Goal: Task Accomplishment & Management: Manage account settings

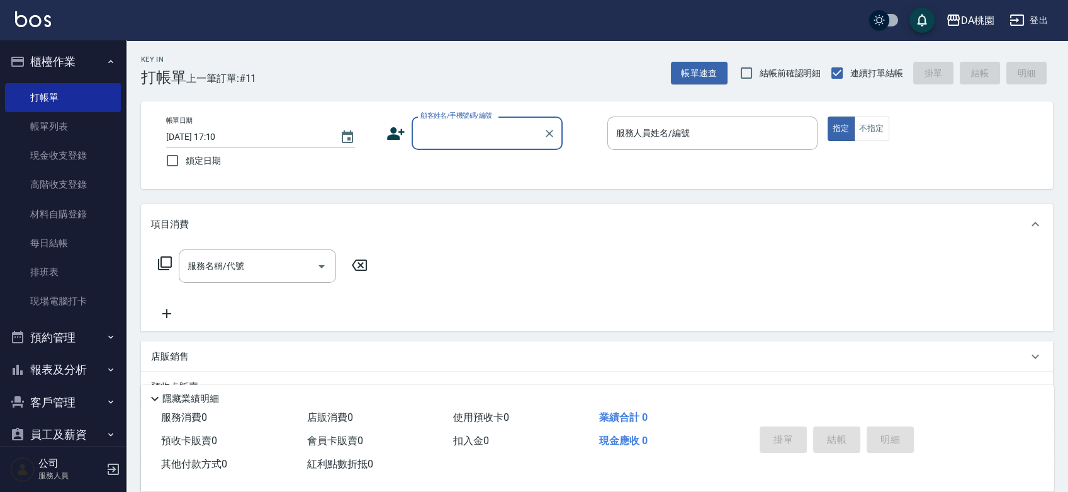
click at [481, 140] on input "顧客姓名/手機號碼/編號" at bounding box center [477, 133] width 121 height 22
type input "公司/公司00040/00040"
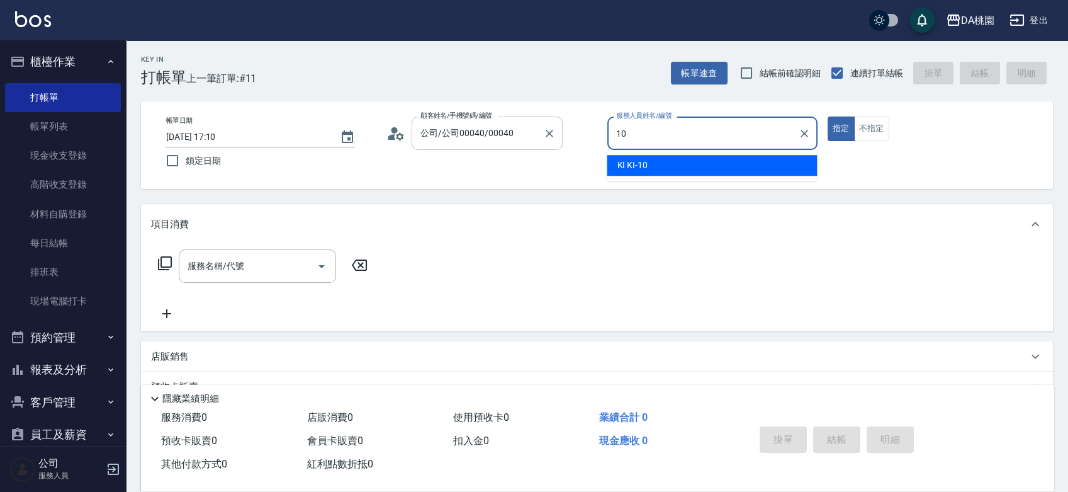
type input "KI KI -10"
type button "true"
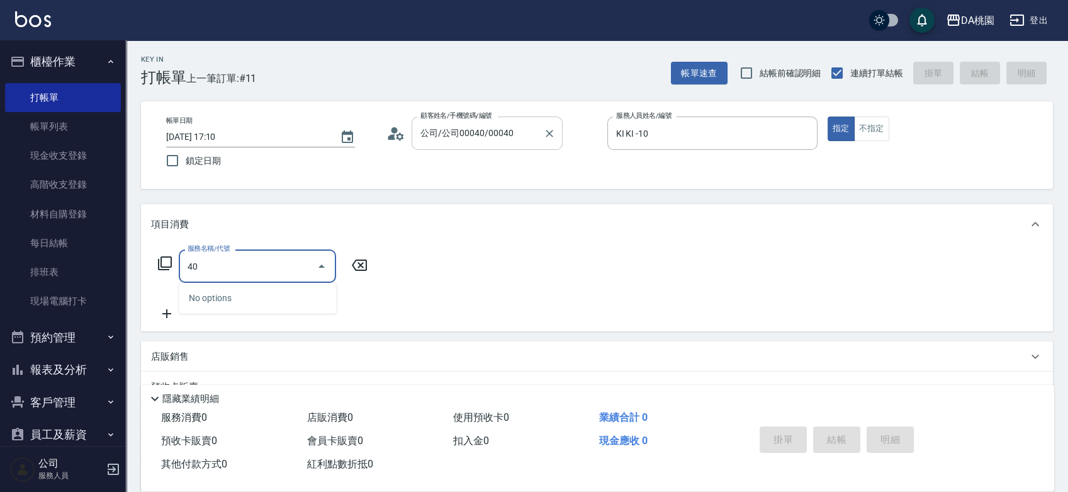
type input "400"
type input "150"
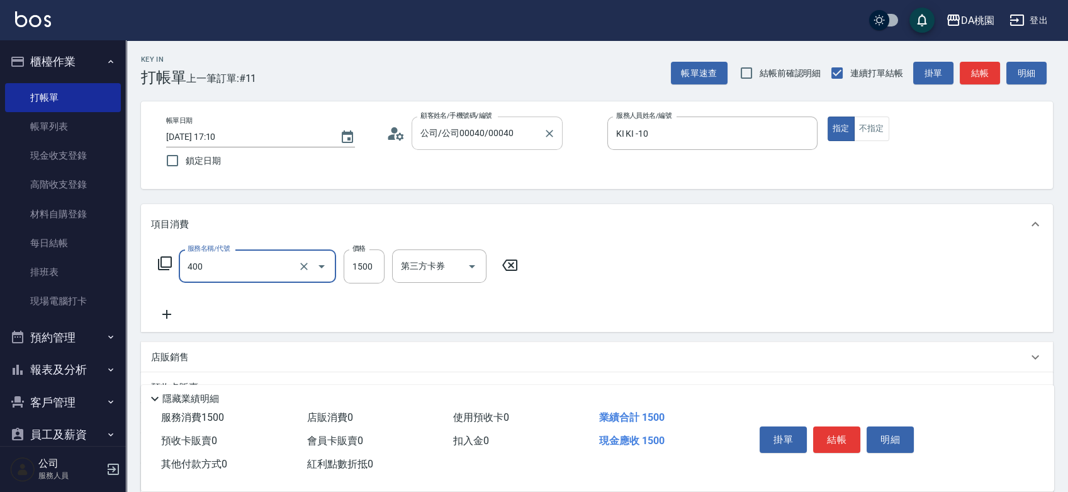
type input "染髮(400)"
type input "1"
type input "0"
type input "160"
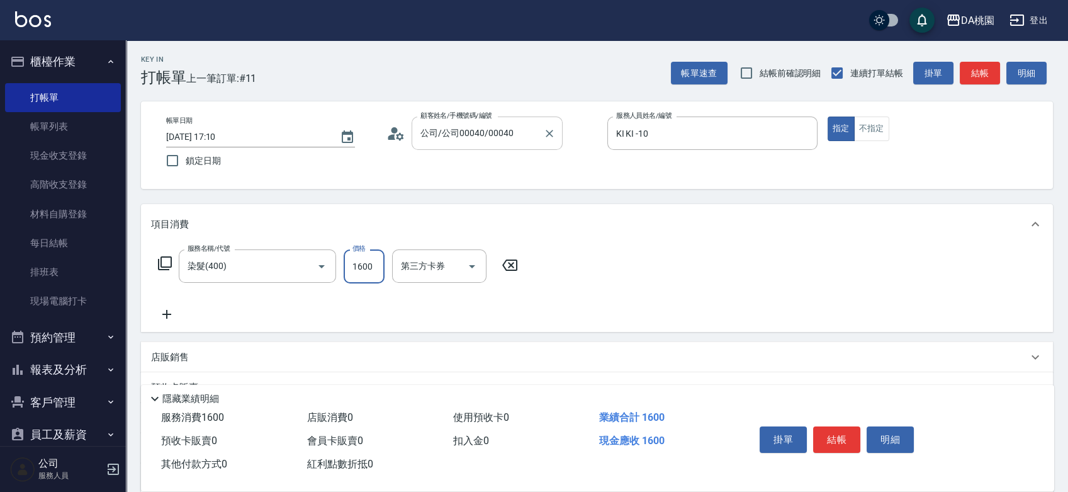
type input "1600"
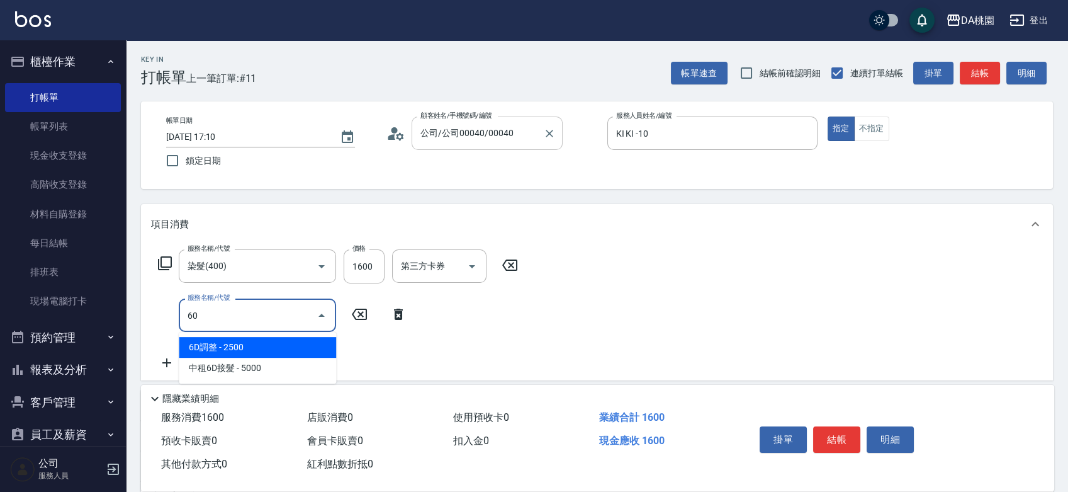
type input "600"
type input "200"
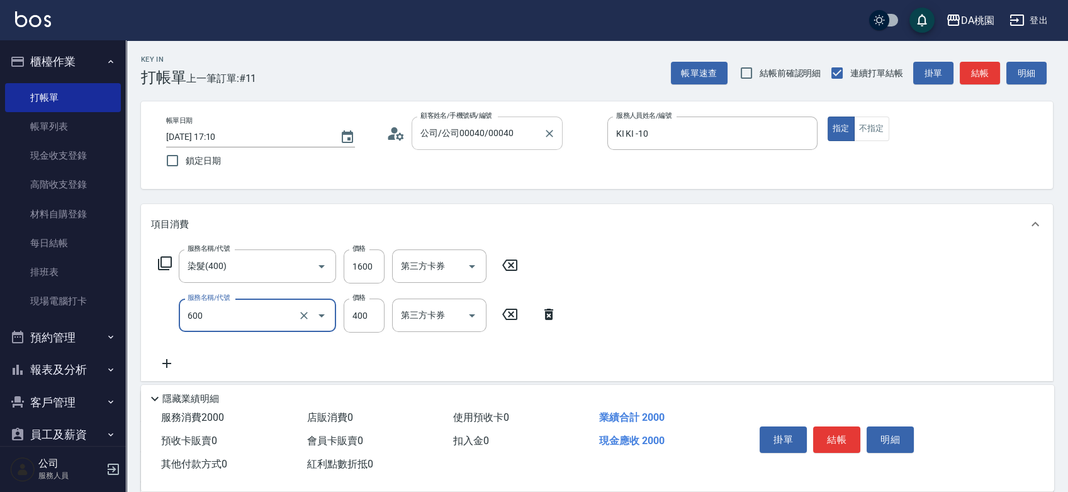
type input "基礎護髮(600)"
type input "160"
type input "300"
type input "190"
type input "300"
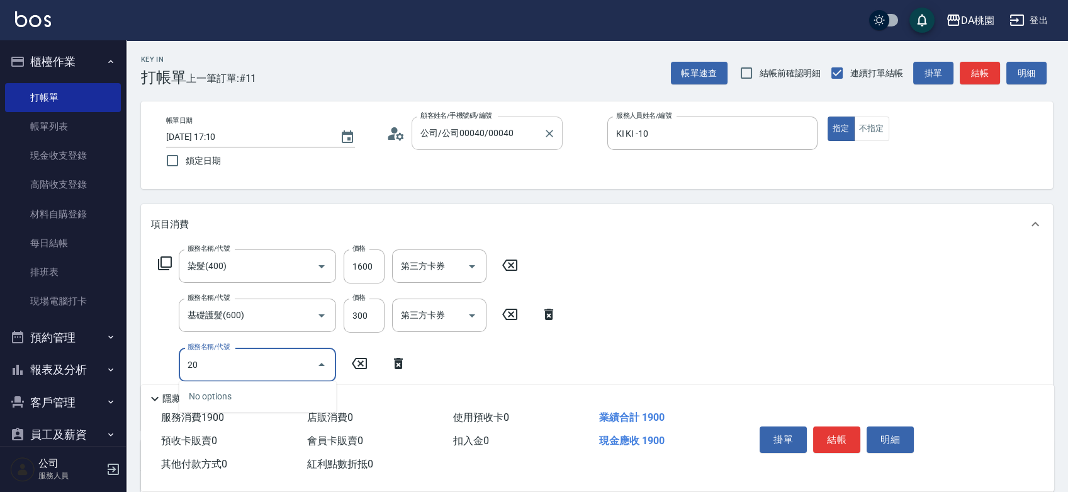
type input "200"
type input "340"
type input "離子燙(200)"
type input "2"
type input "190"
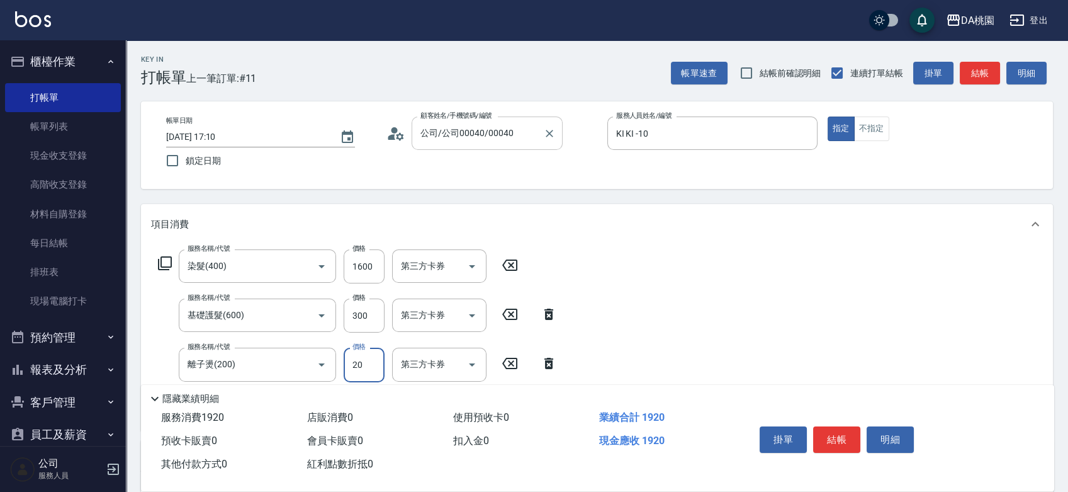
type input "200"
type input "210"
type input "2000"
type input "390"
type input "2000"
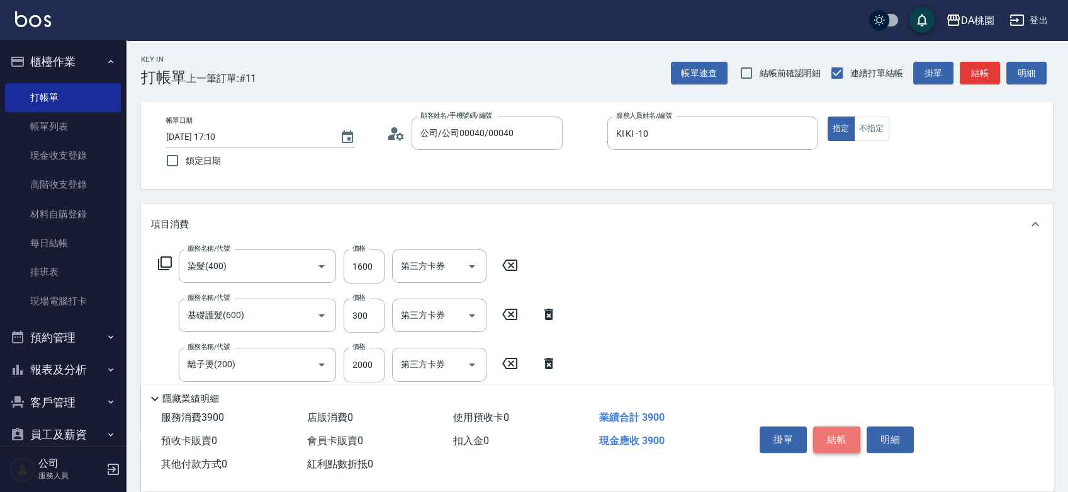
click at [833, 431] on button "結帳" at bounding box center [836, 439] width 47 height 26
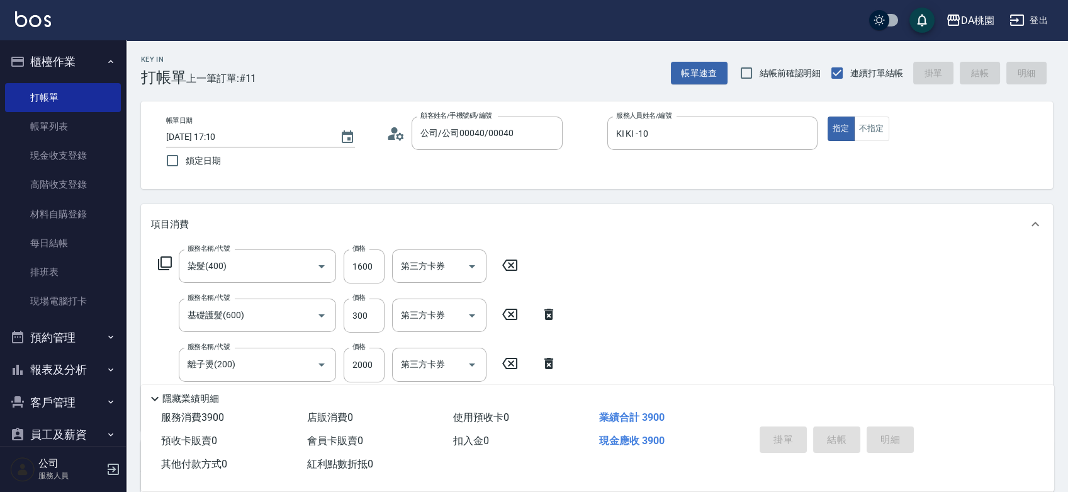
type input "2025/09/12 19:09"
type input "0"
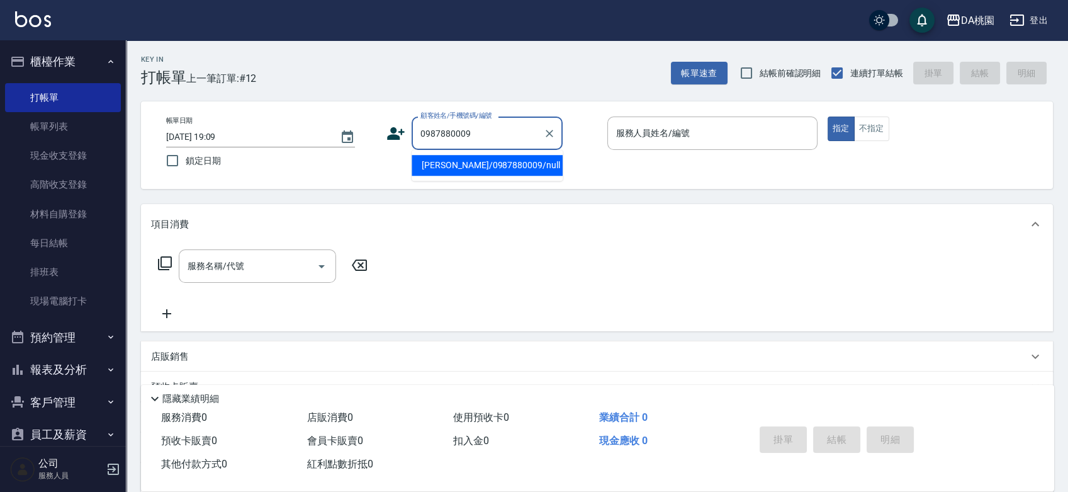
type input "張月香/0987880009/null"
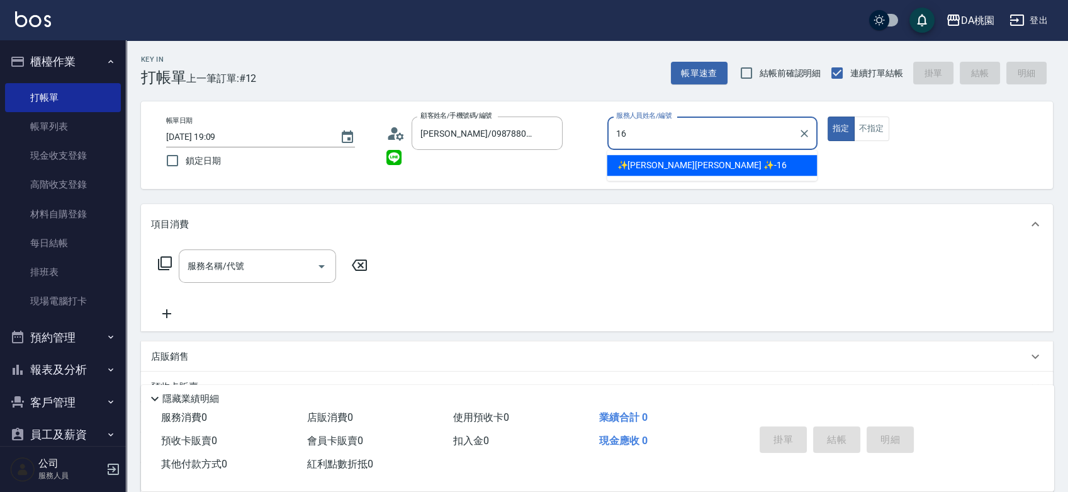
type input "✨GARY蓋瑞 ✨-16"
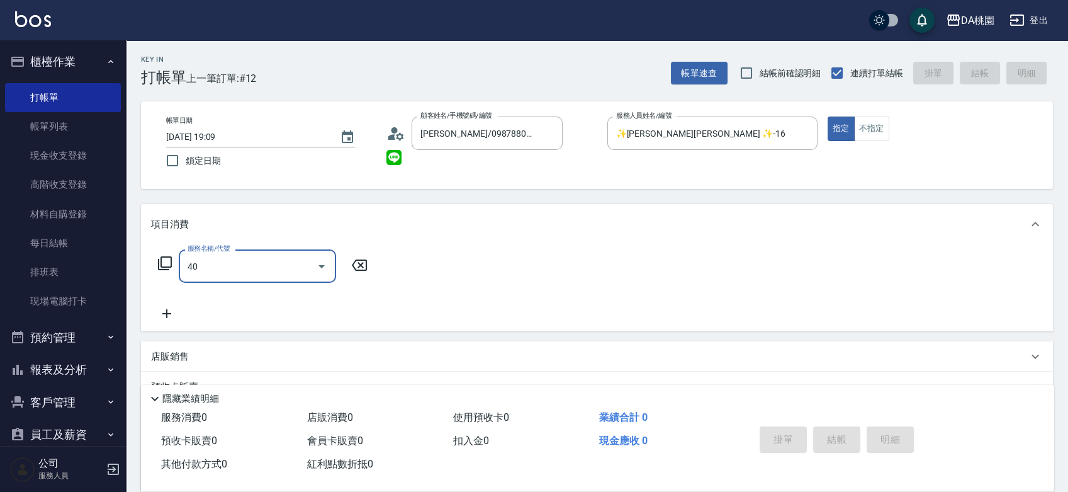
type input "401"
type input "150"
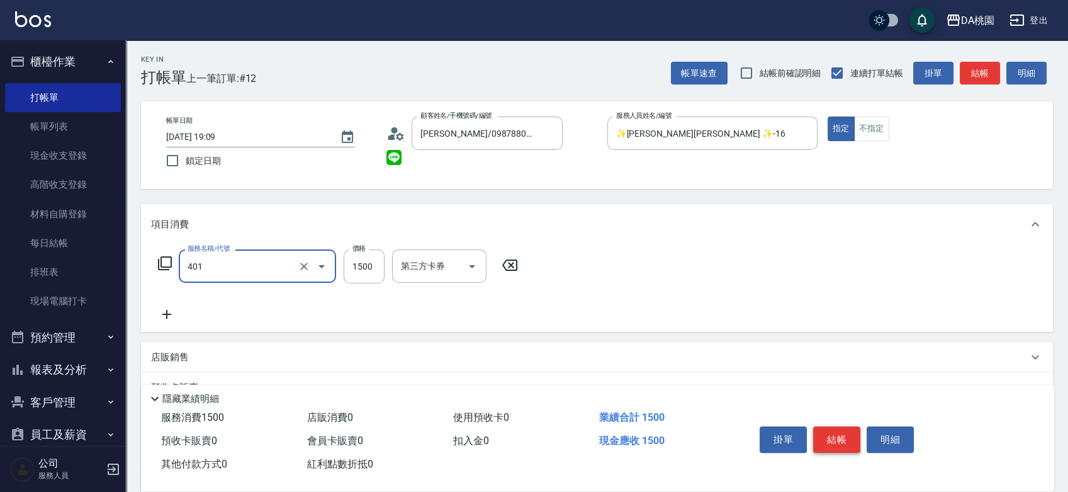
type input "染髮(互助)(401)"
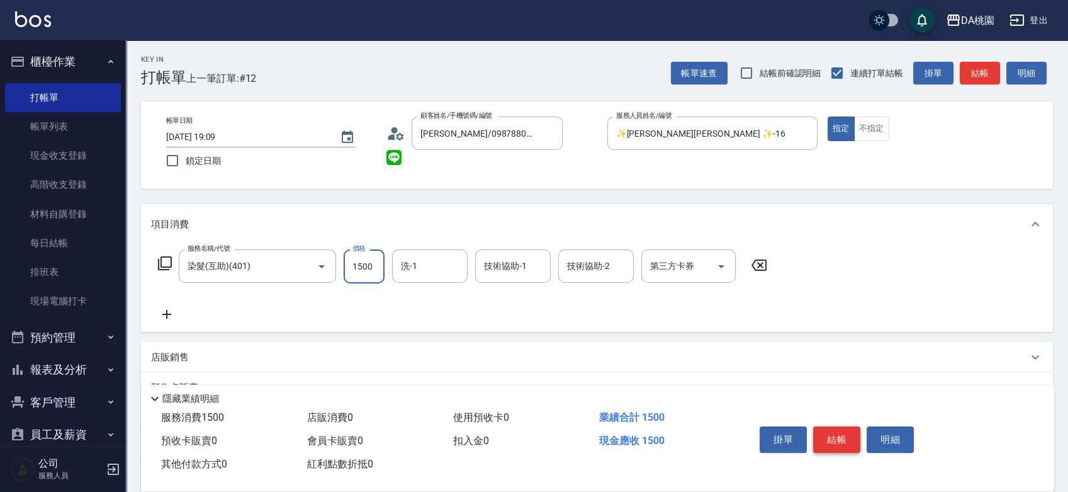
type input "0"
type input "250"
type input "20"
type input "2500"
type input "250"
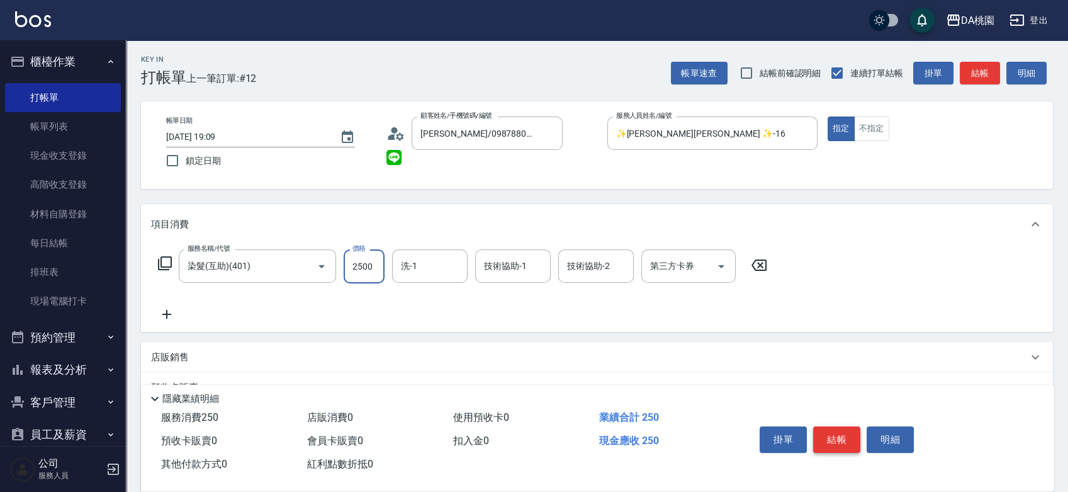
type input "2500"
type input "C C-29"
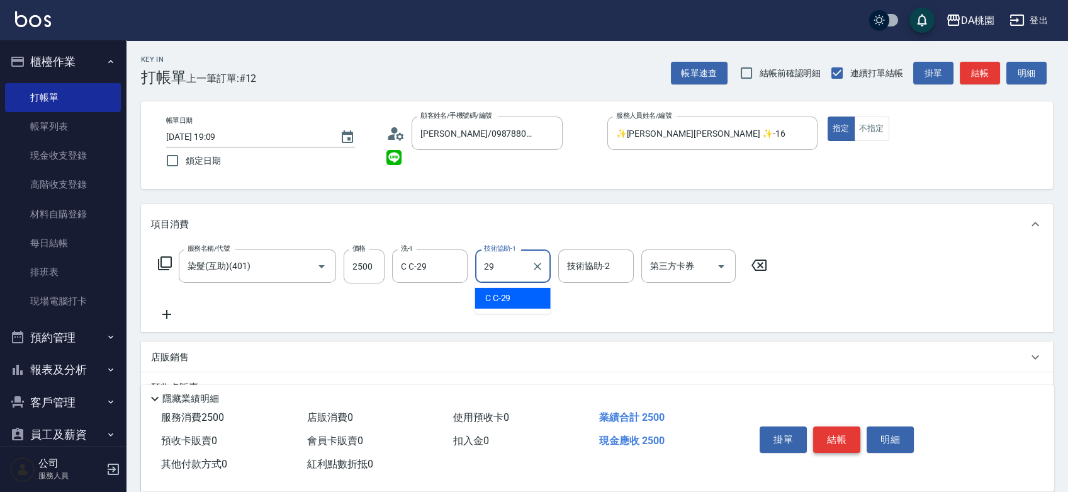
type input "C C-29"
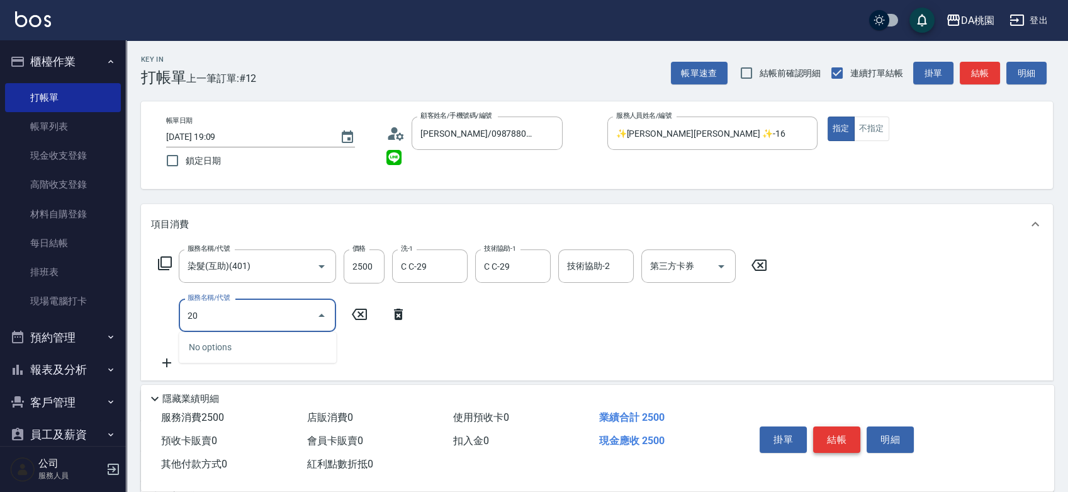
type input "201"
type input "400"
type input "離子燙-互助(201)"
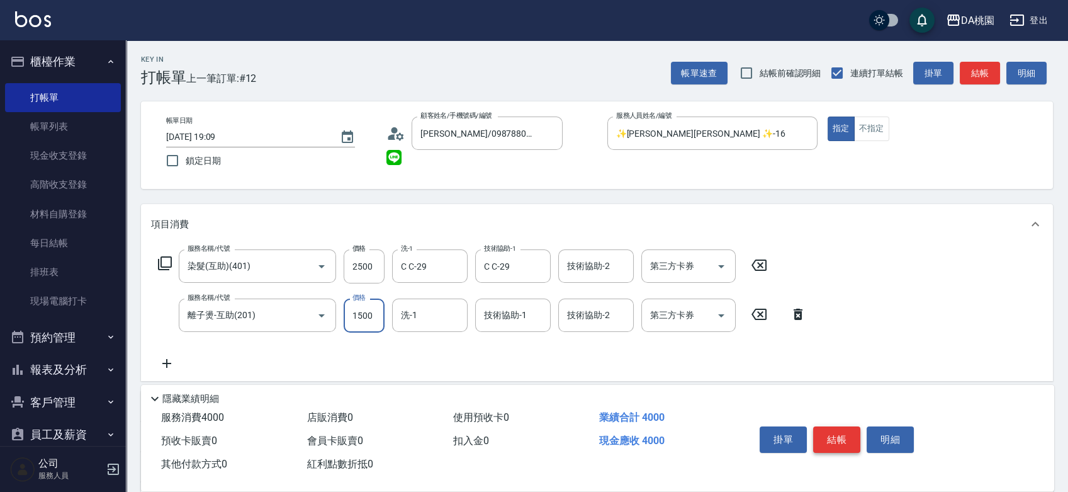
type input "2"
type input "250"
type input "270"
type input "2500"
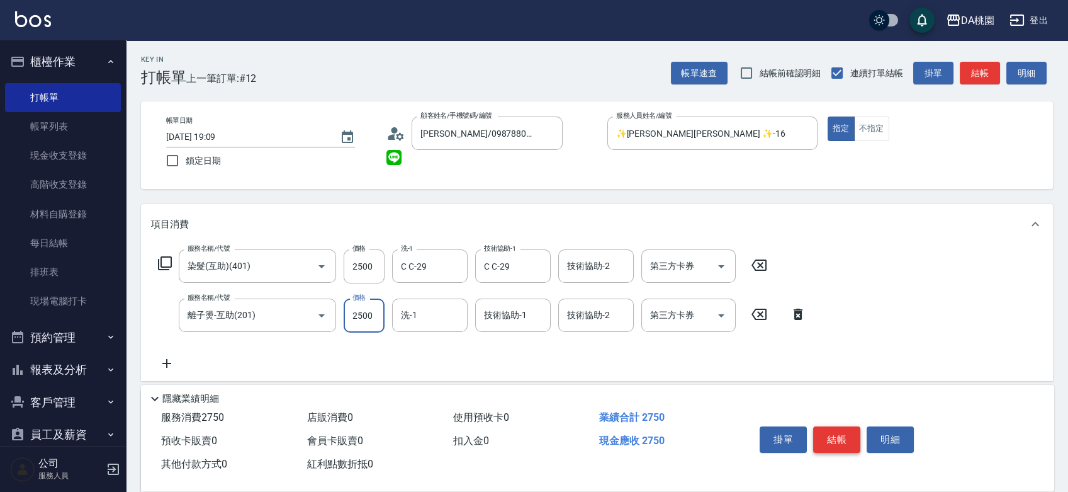
type input "500"
type input "2500"
type input "C C-29"
type input "609"
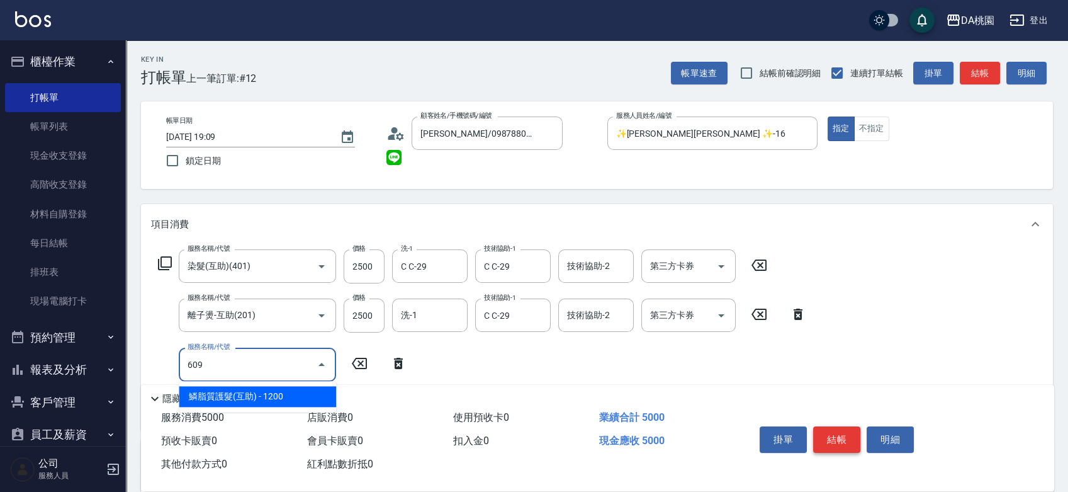
type input "620"
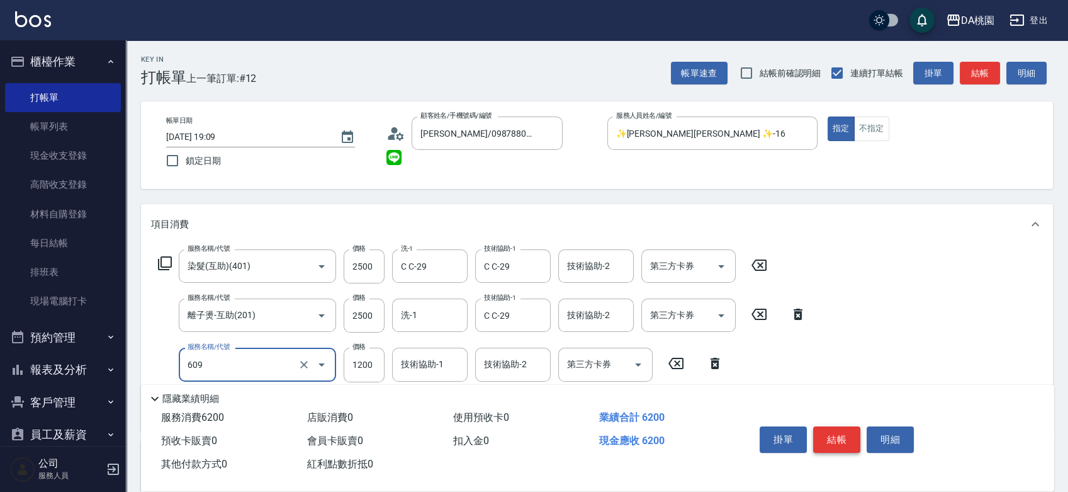
type input "鱗脂質護髮(互助)(609)"
type input "2"
type input "500"
type input "210"
type input "520"
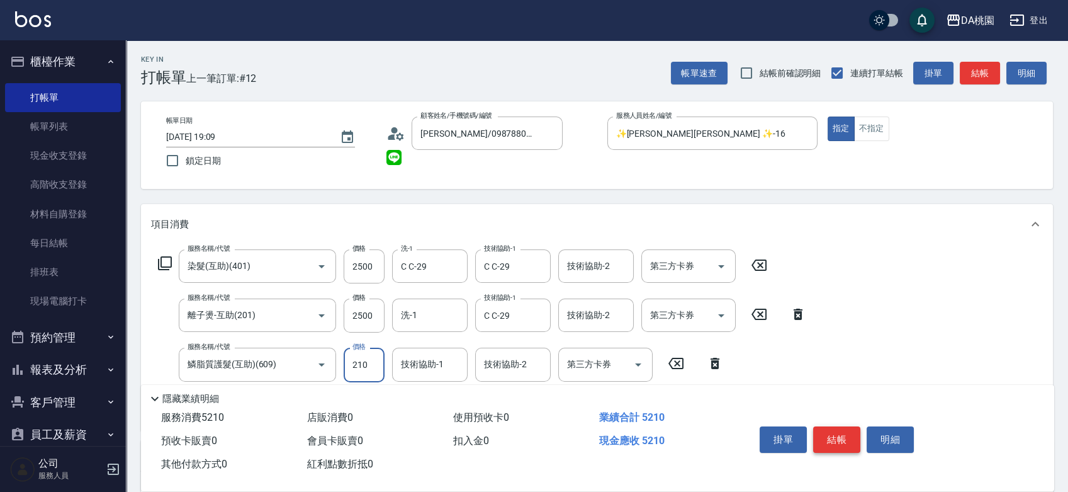
type input "2100"
type input "710"
type input "2100"
type input "C C-29"
click at [835, 435] on button "結帳" at bounding box center [836, 439] width 47 height 26
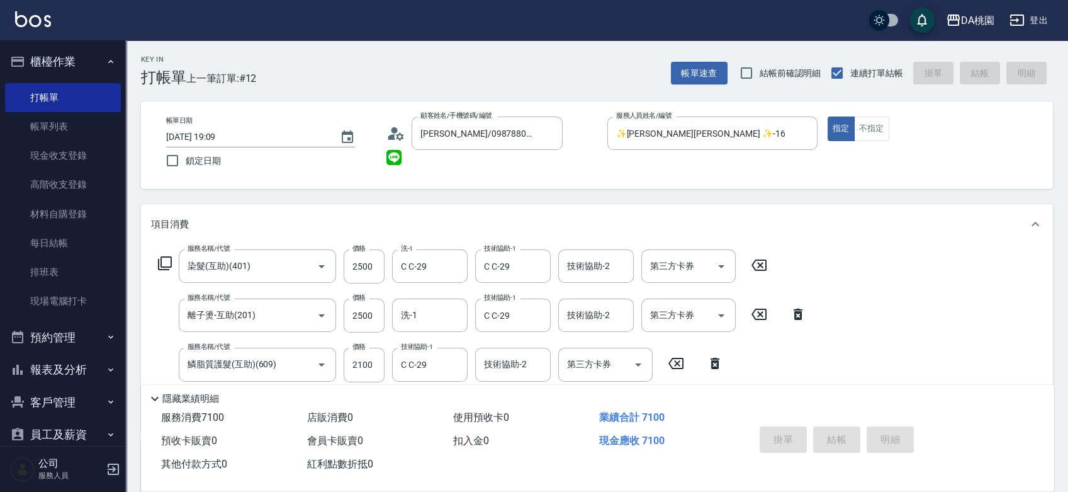
type input "2025/09/12 19:10"
type input "0"
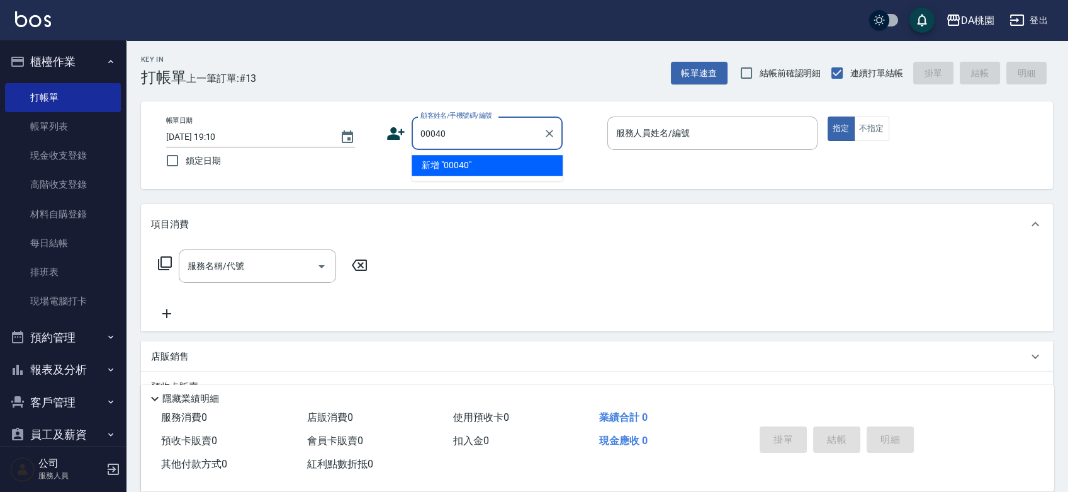
type input "00040"
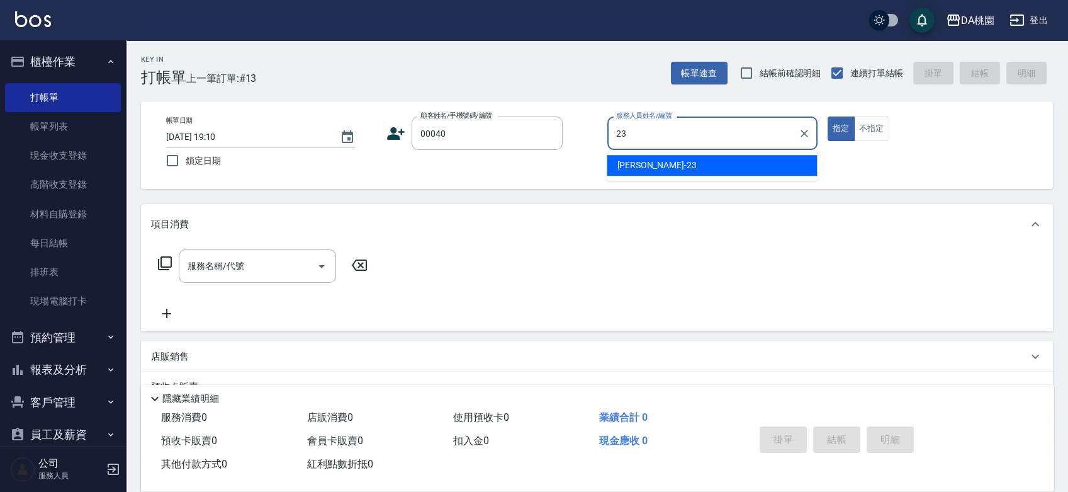
type input "亞瑟 -23"
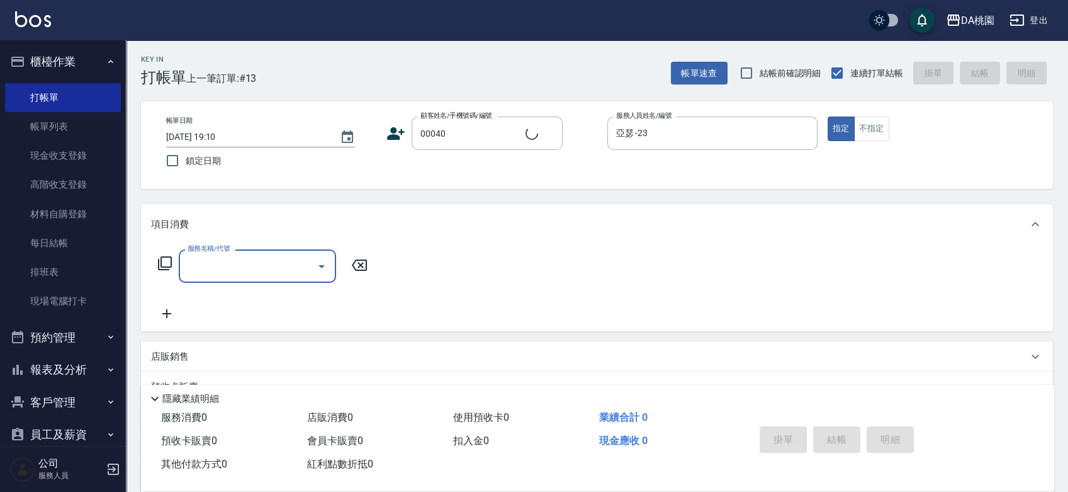
type input "公司/公司00040/00040"
type input "303"
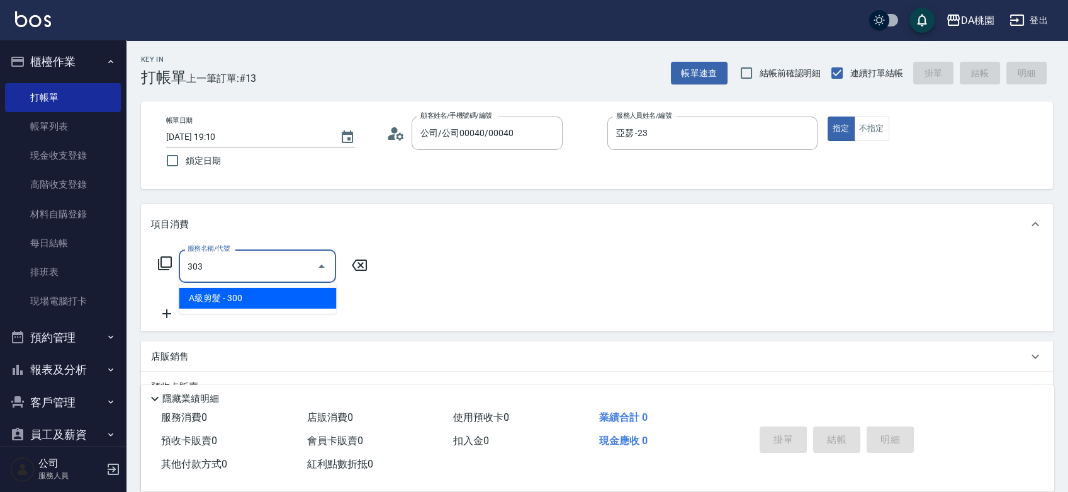
type input "30"
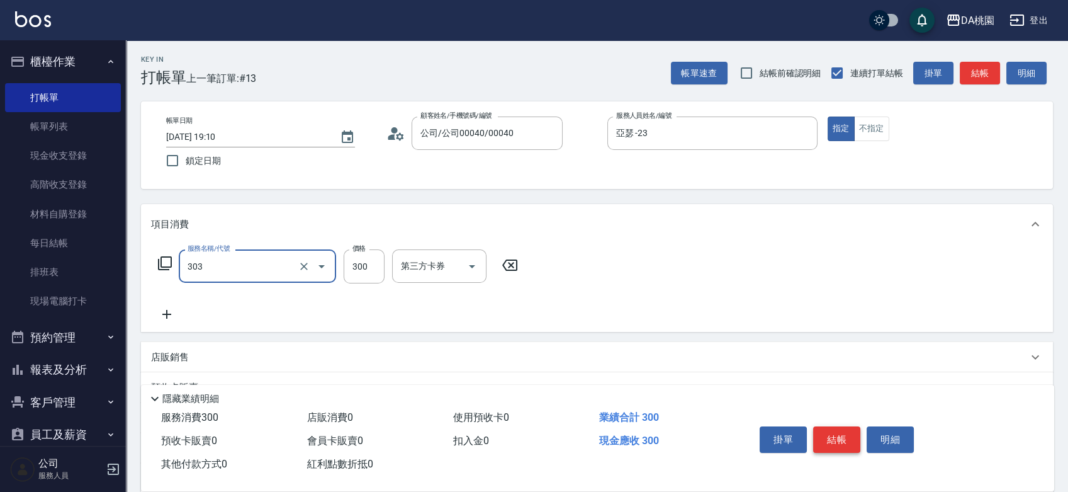
type input "A級剪髮(303)"
type input "8"
type input "0"
type input "85"
type input "80"
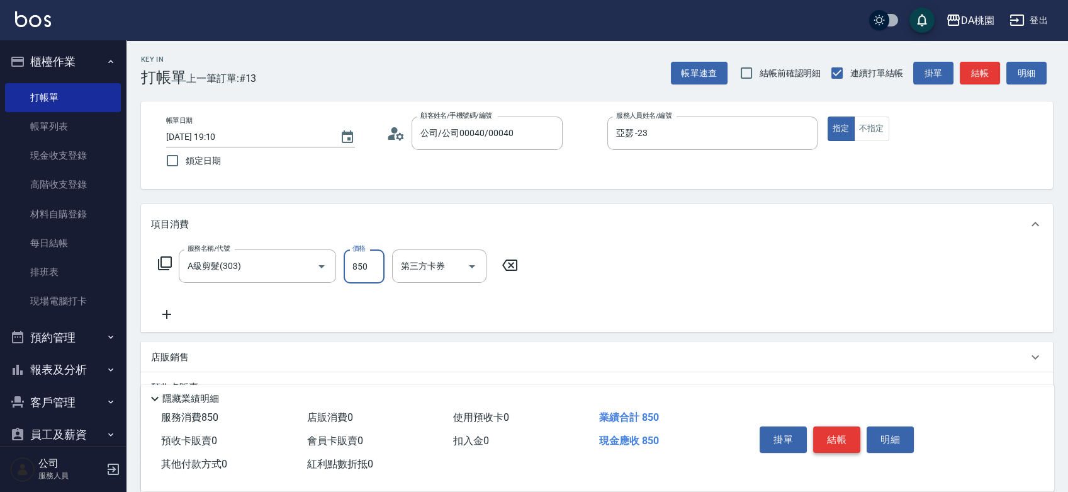
type input "850"
click at [835, 435] on button "結帳" at bounding box center [836, 439] width 47 height 26
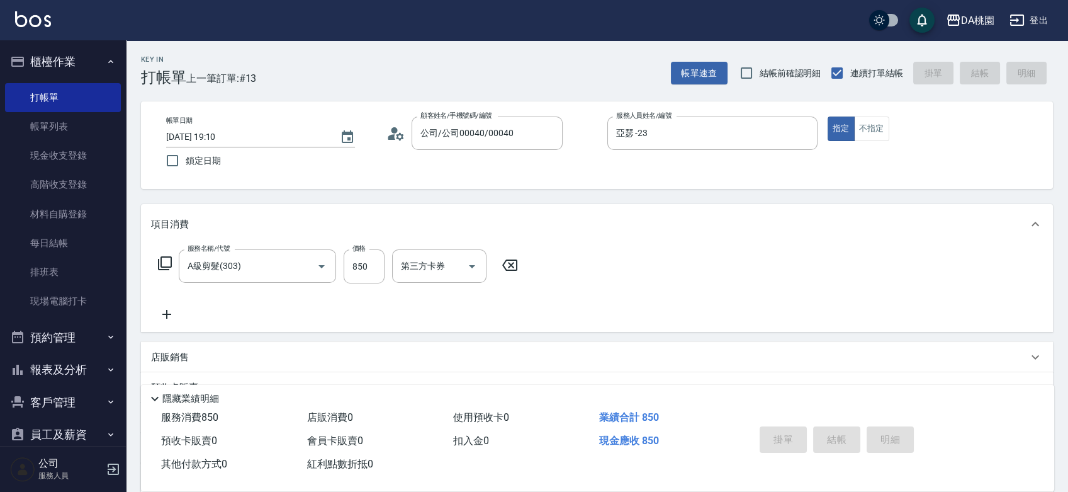
type input "0"
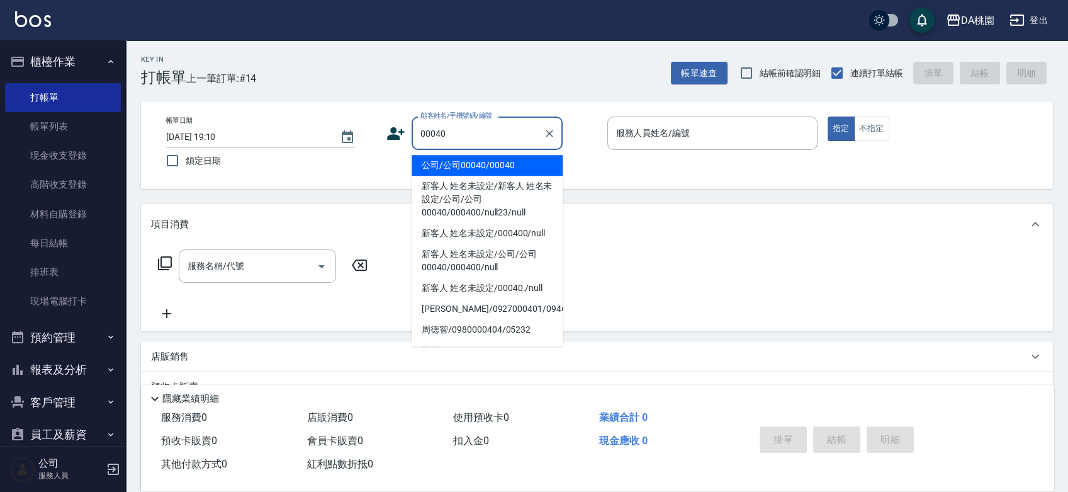
type input "公司/公司00040/00040"
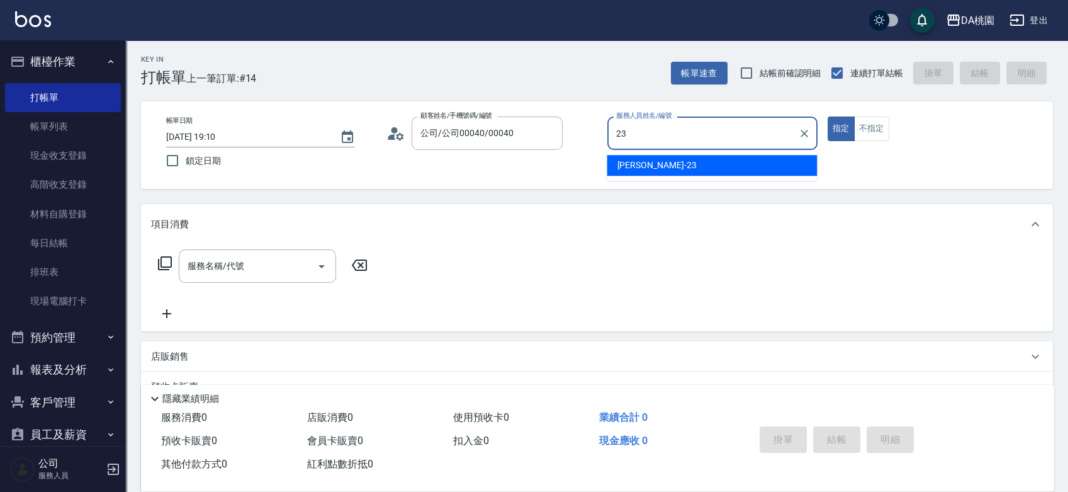
type input "亞瑟 -23"
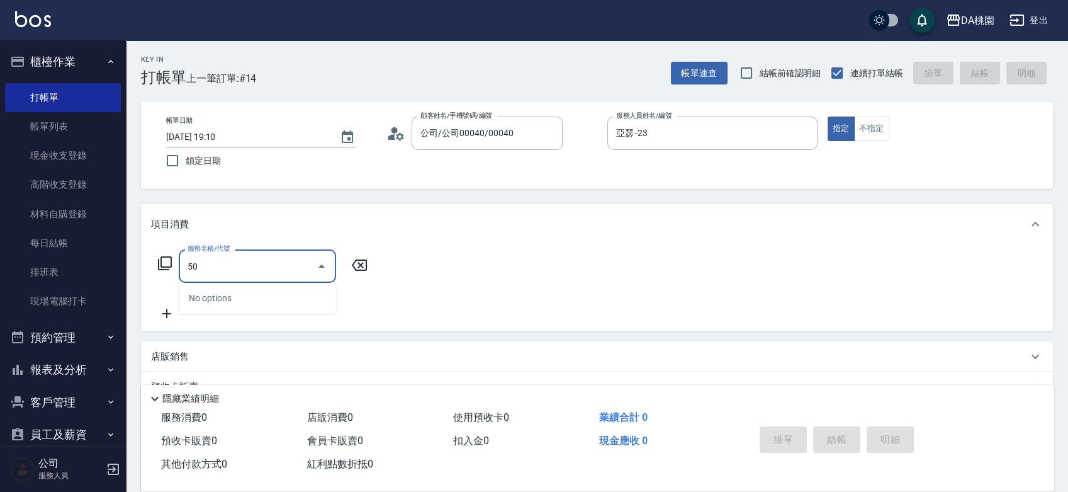
type input "508"
type input "30"
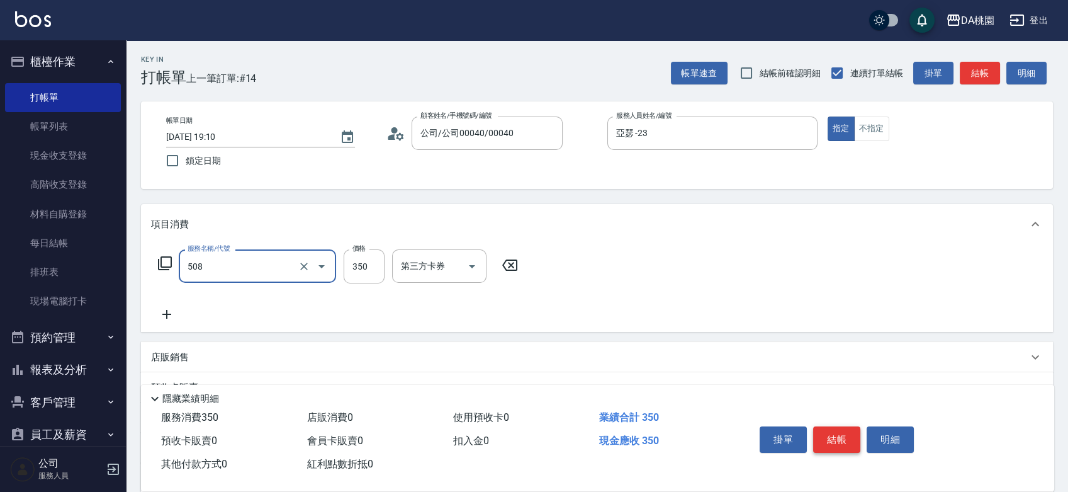
type input "精油舒壓洗髮(508)"
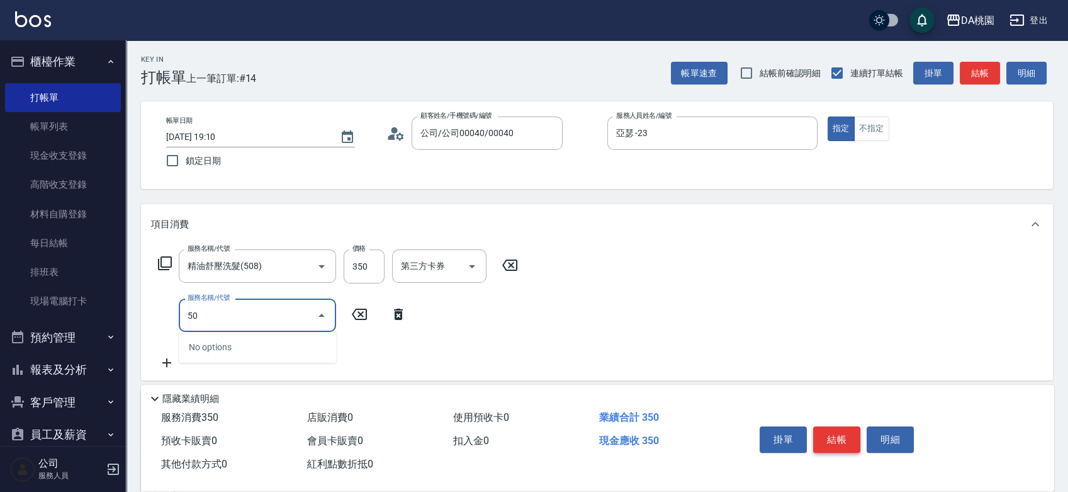
type input "502"
type input "40"
type input "精油-快速修護髮(502)"
click at [835, 435] on button "結帳" at bounding box center [836, 439] width 47 height 26
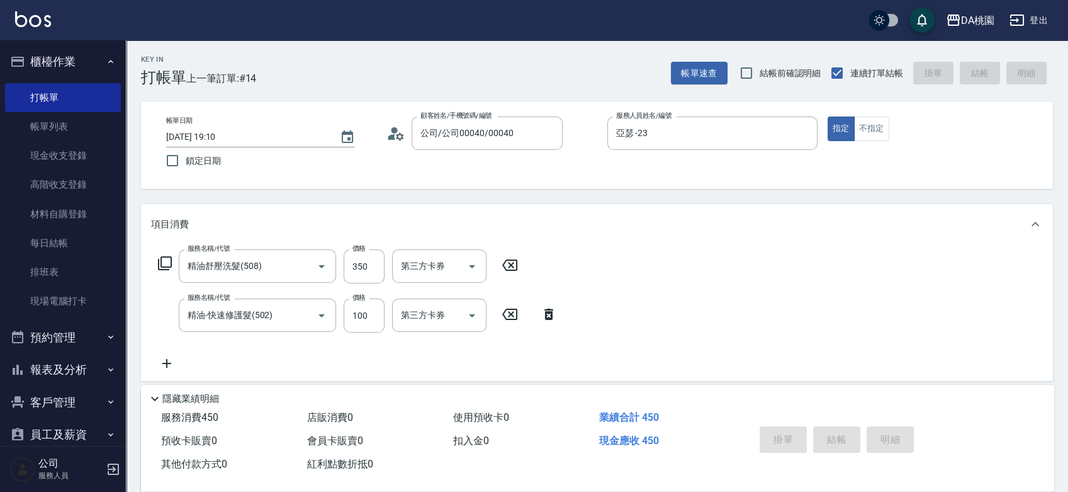
type input "0"
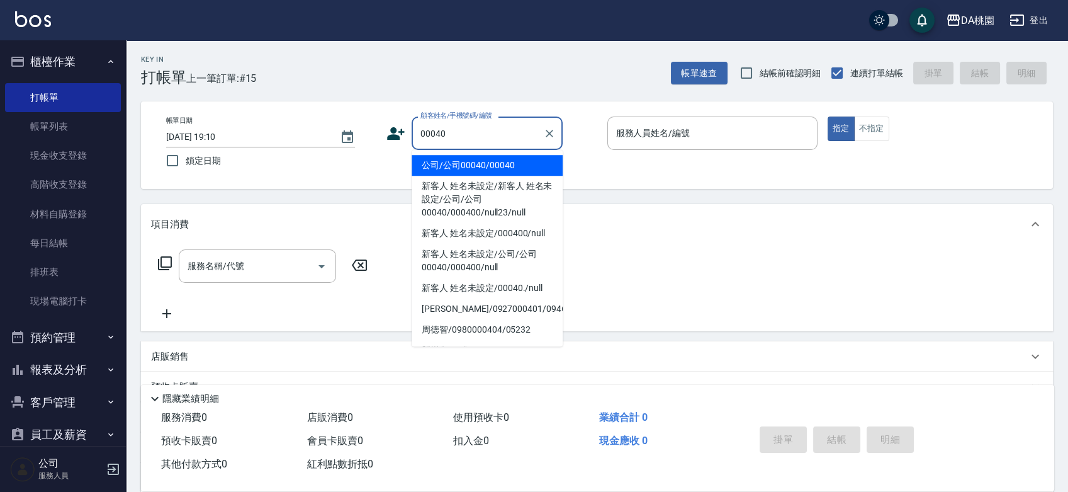
type input "公司/公司00040/00040"
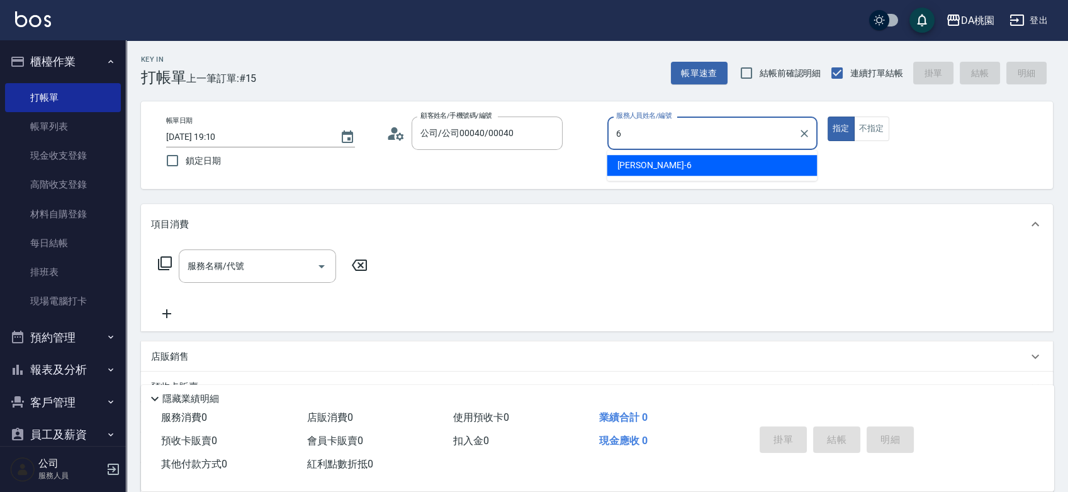
type input "貝菈-6"
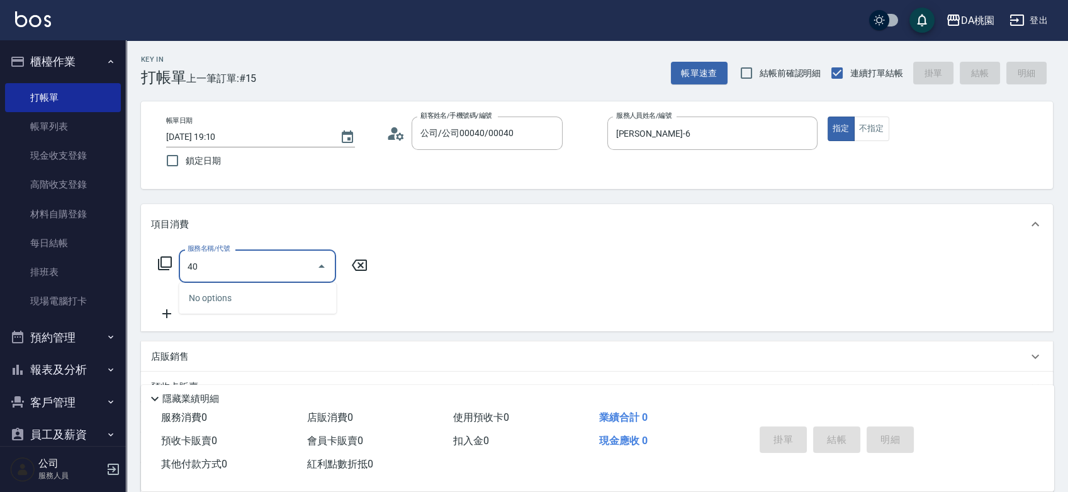
type input "400"
type input "150"
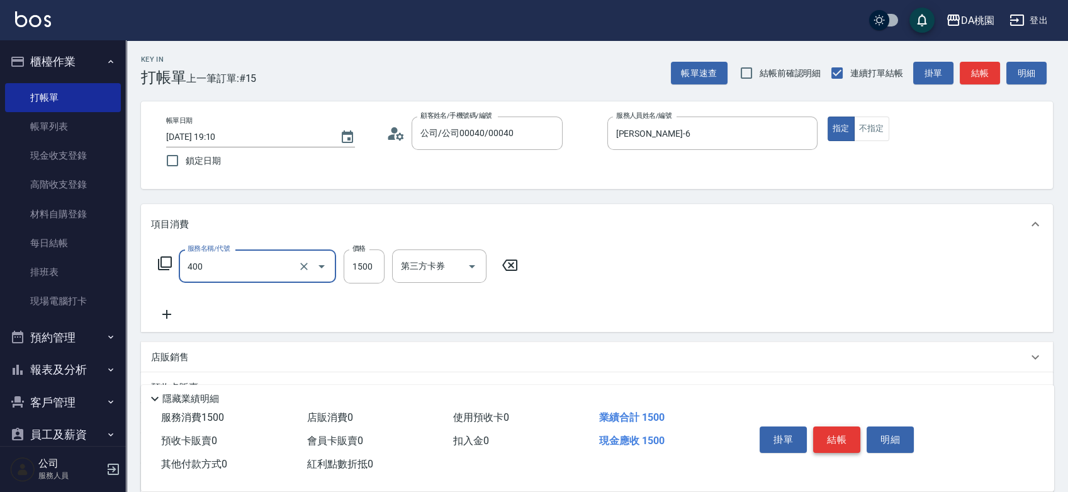
type input "染髮(400)"
type input "1"
type input "0"
type input "198"
type input "190"
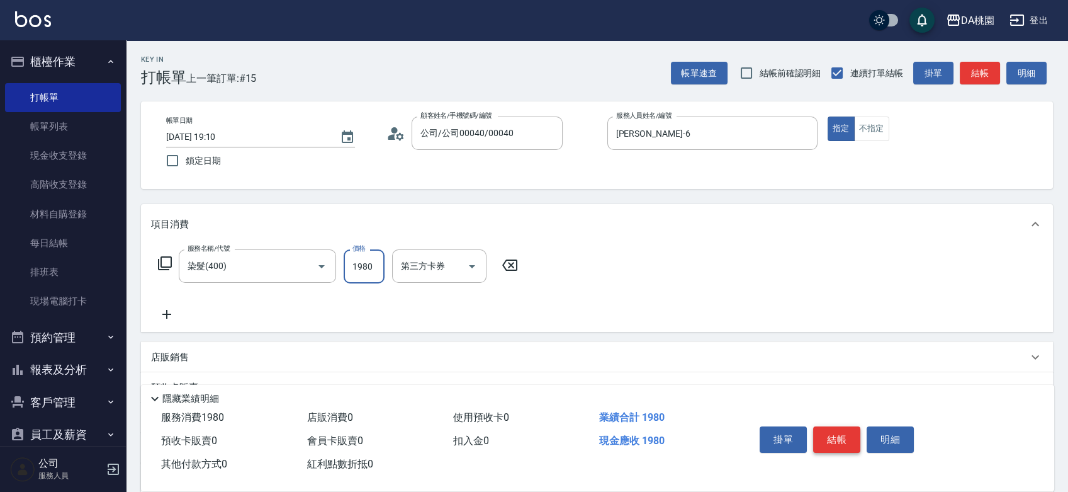
type input "1980"
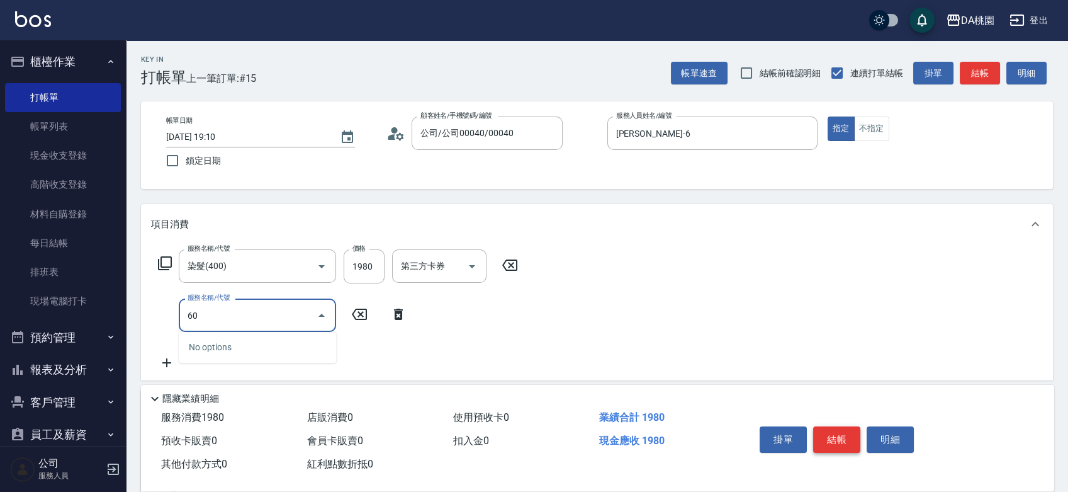
type input "608"
type input "310"
type input "鱗脂質護髮(608)"
type input "2"
type input "190"
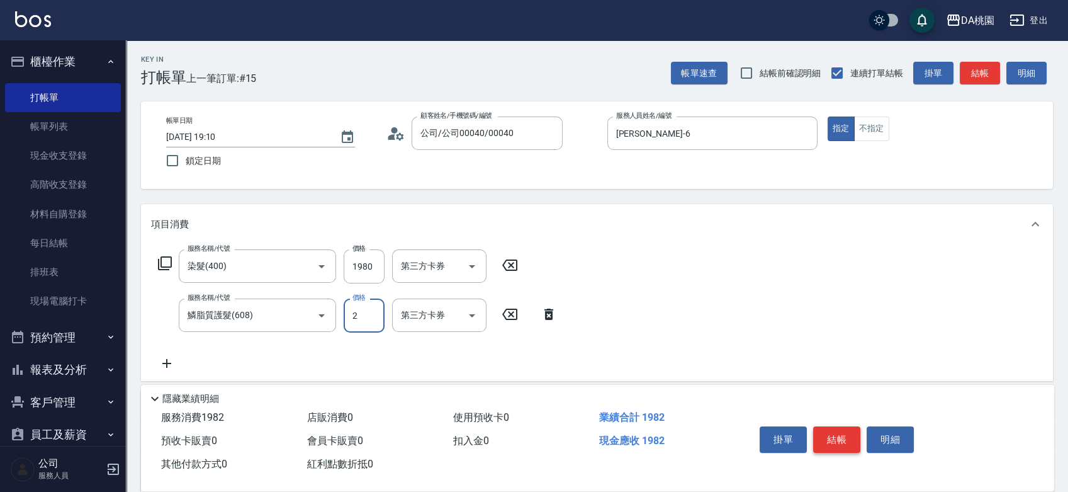
type input "25"
type input "200"
type input "250"
type input "440"
type input "2500"
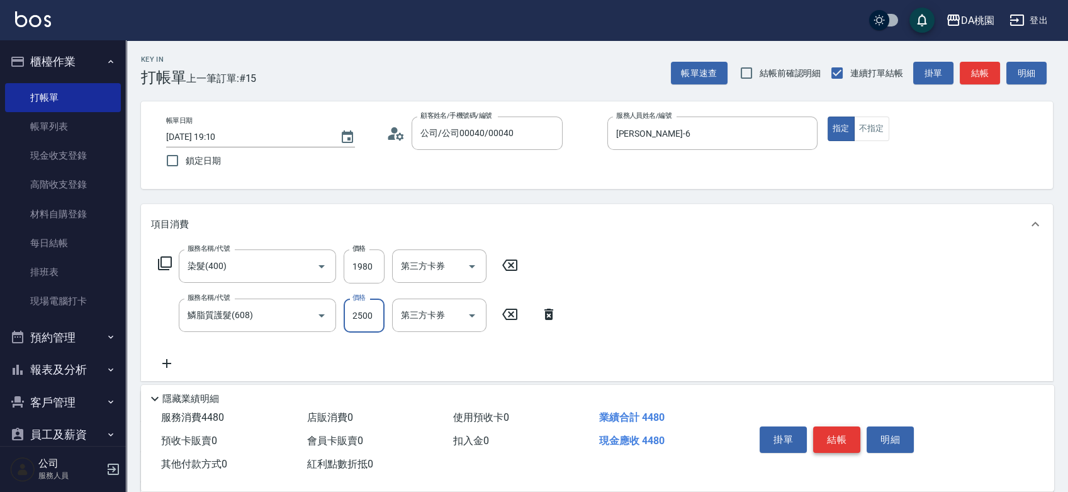
click at [835, 435] on button "結帳" at bounding box center [836, 439] width 47 height 26
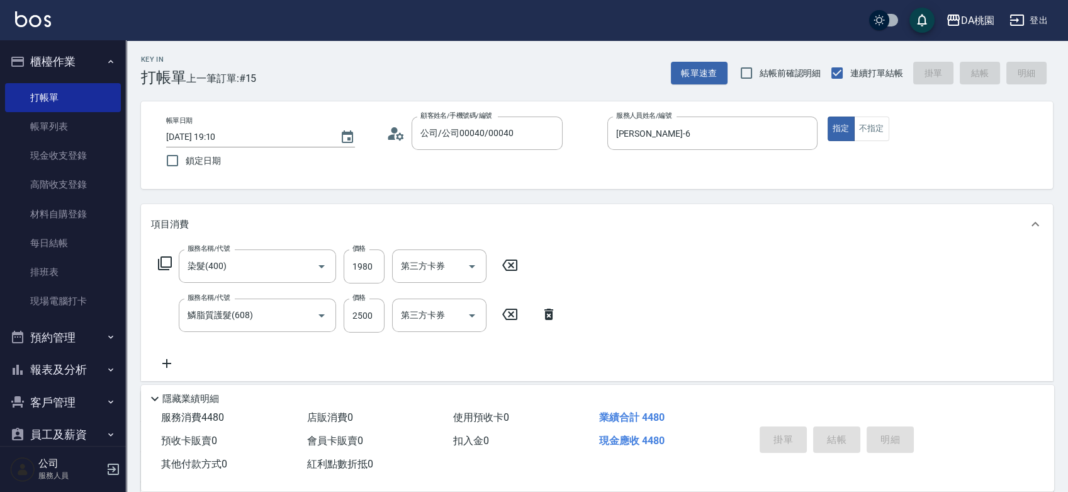
type input "2025/09/12 19:19"
type input "0"
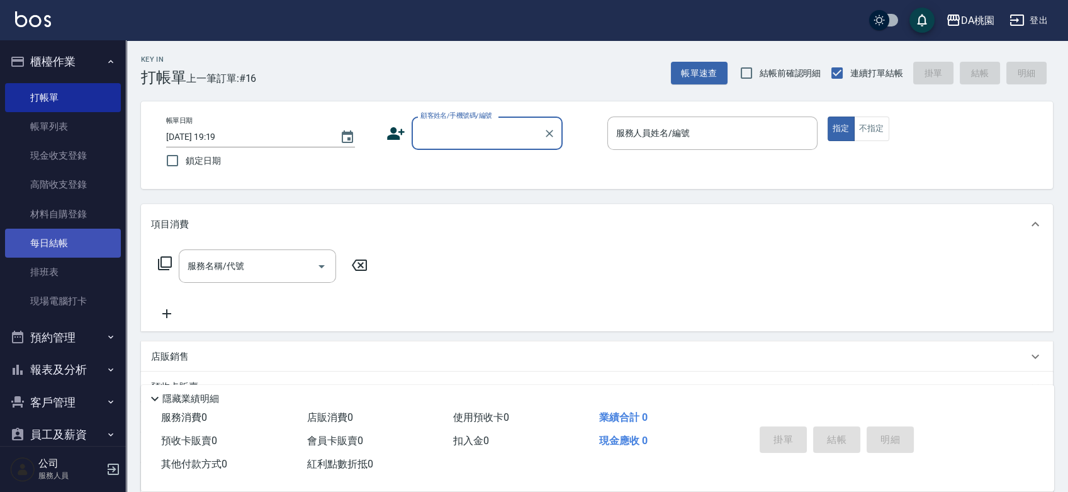
click at [76, 237] on link "每日結帳" at bounding box center [63, 243] width 116 height 29
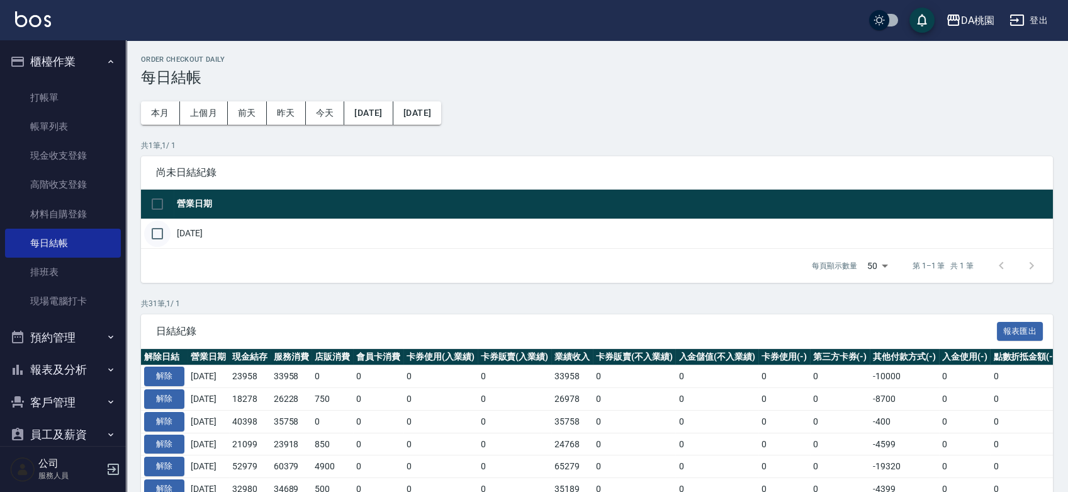
click at [155, 230] on input "checkbox" at bounding box center [157, 233] width 26 height 26
checkbox input "true"
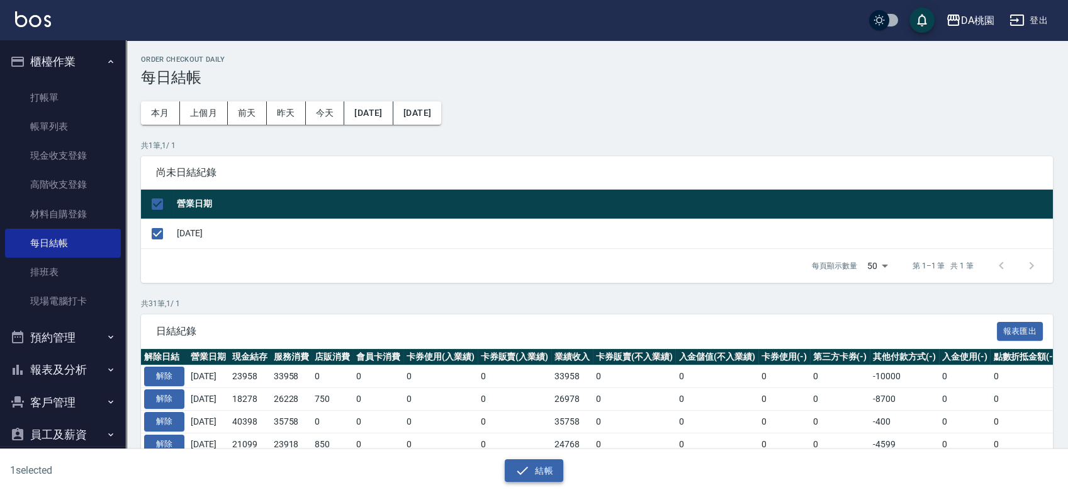
click at [524, 463] on icon "button" at bounding box center [522, 470] width 15 height 15
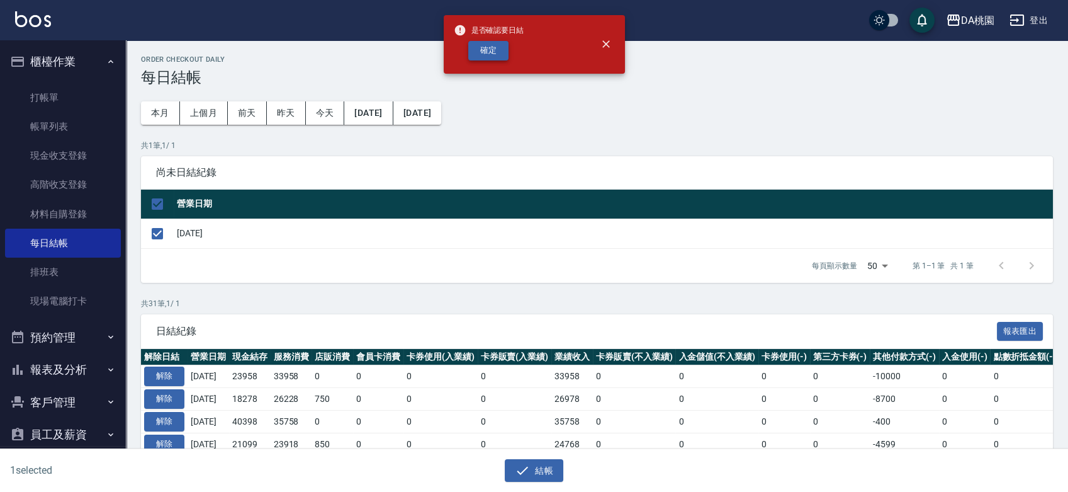
click at [483, 47] on button "確定" at bounding box center [488, 51] width 40 height 20
checkbox input "false"
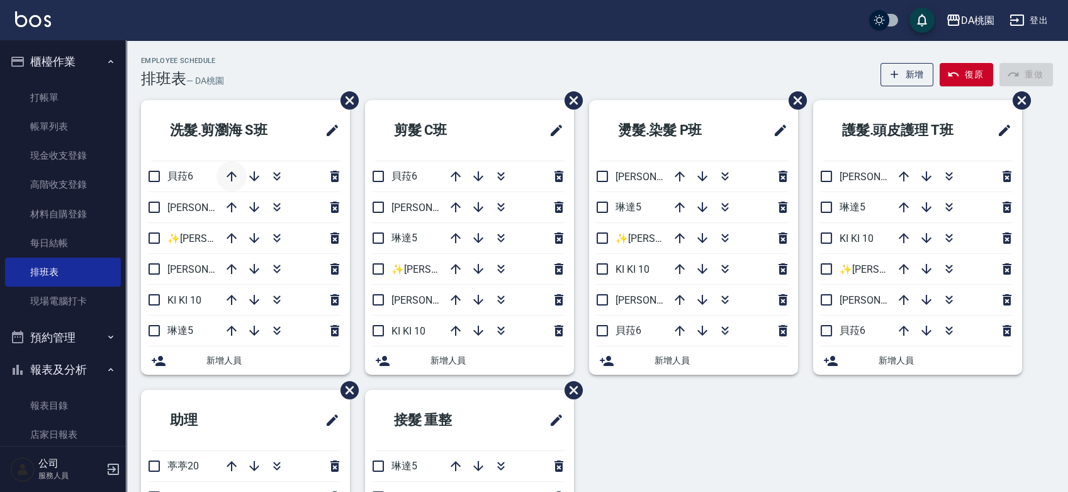
scroll to position [210, 0]
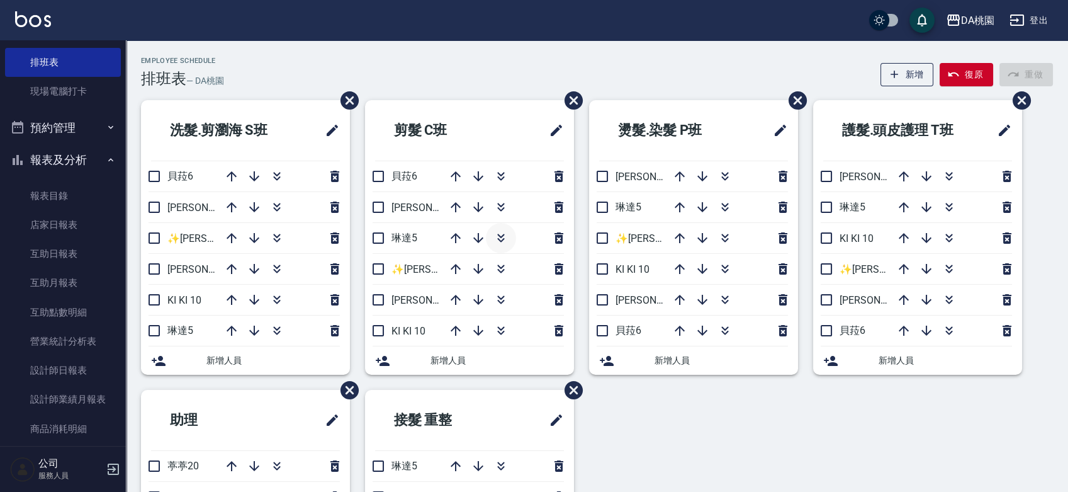
click at [505, 234] on icon "button" at bounding box center [501, 237] width 15 height 15
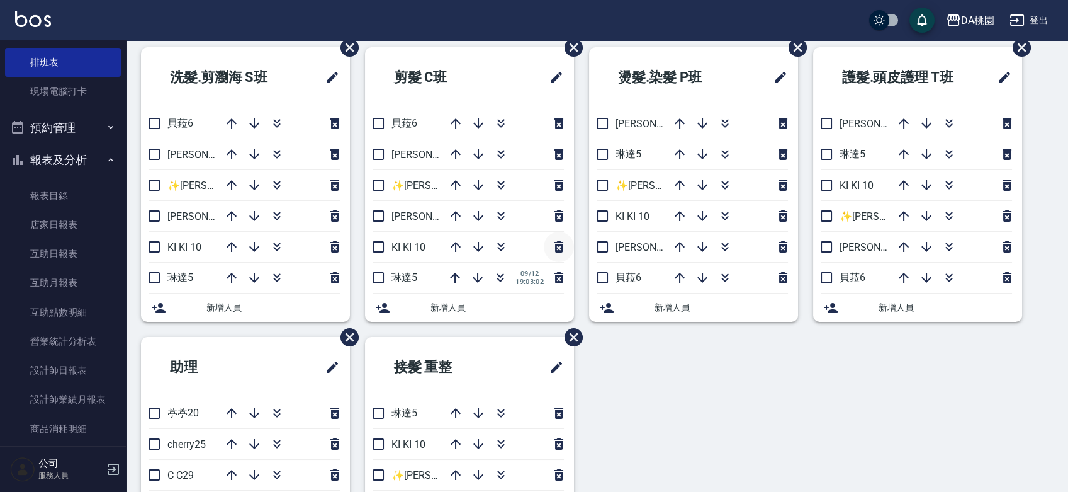
scroll to position [0, 0]
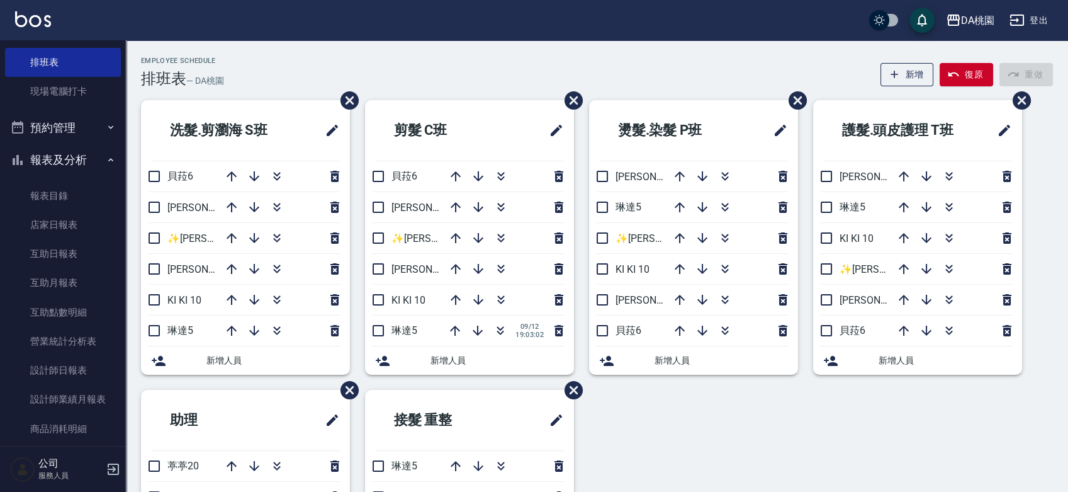
click at [484, 63] on div "Employee Schedule 排班表 — DA桃園 新增 復原 重做" at bounding box center [597, 72] width 912 height 31
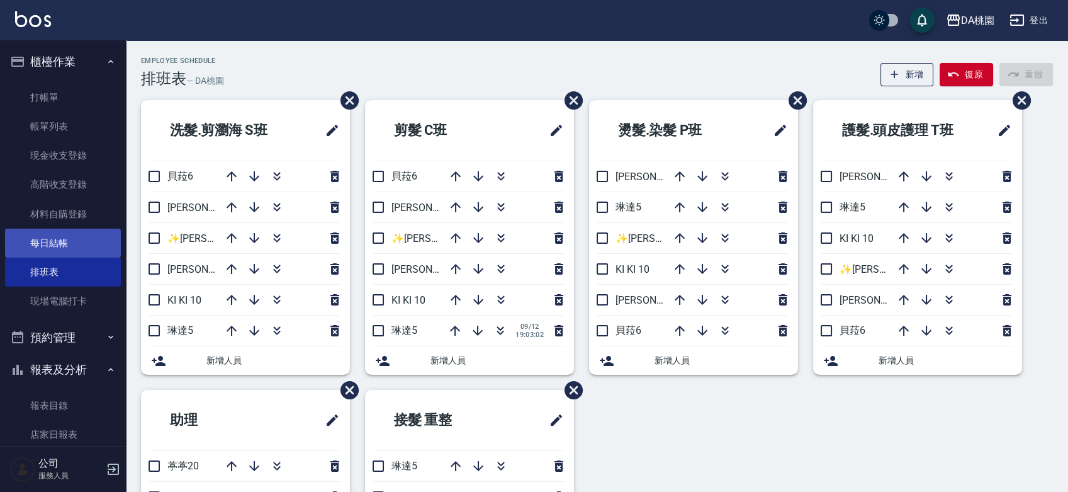
click at [66, 242] on link "每日結帳" at bounding box center [63, 243] width 116 height 29
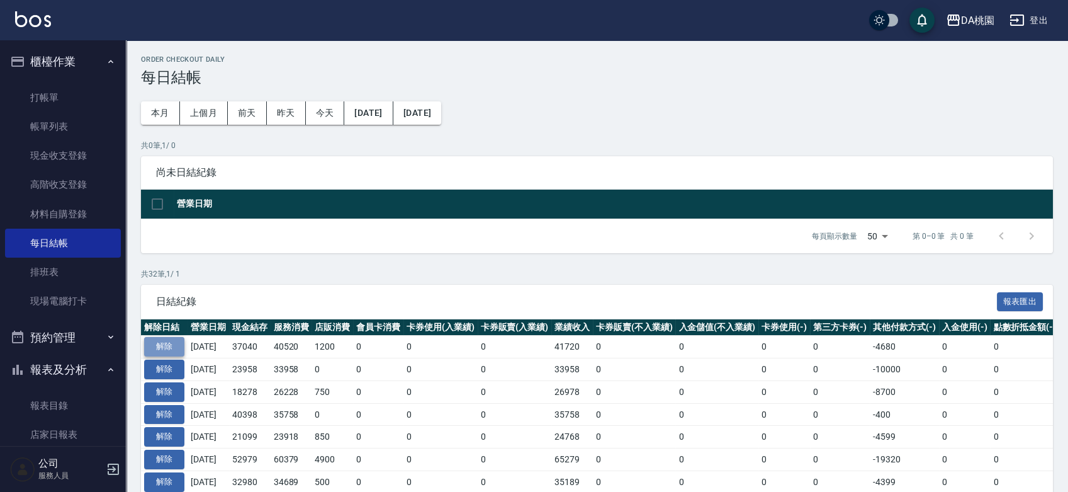
click at [177, 342] on button "解除" at bounding box center [164, 347] width 40 height 20
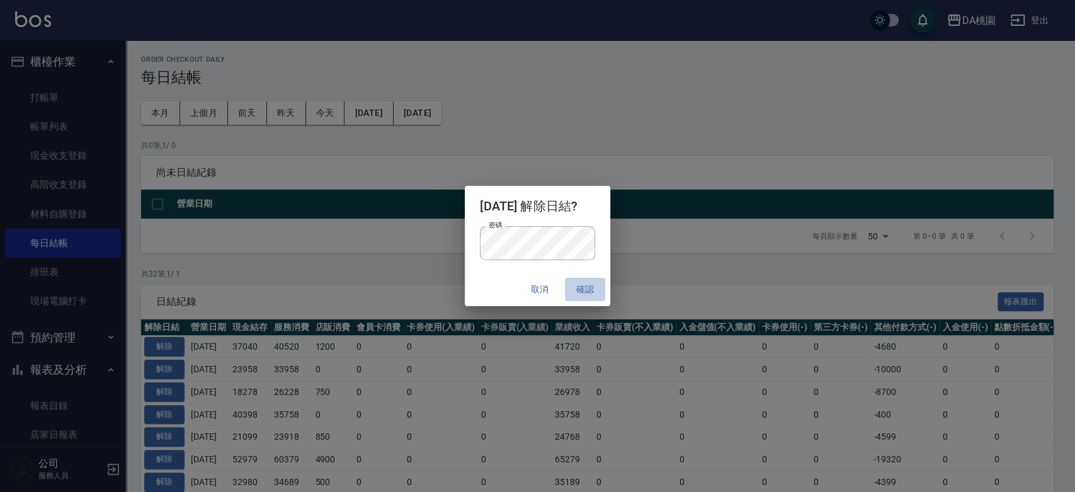
click at [589, 288] on button "確認" at bounding box center [585, 289] width 40 height 23
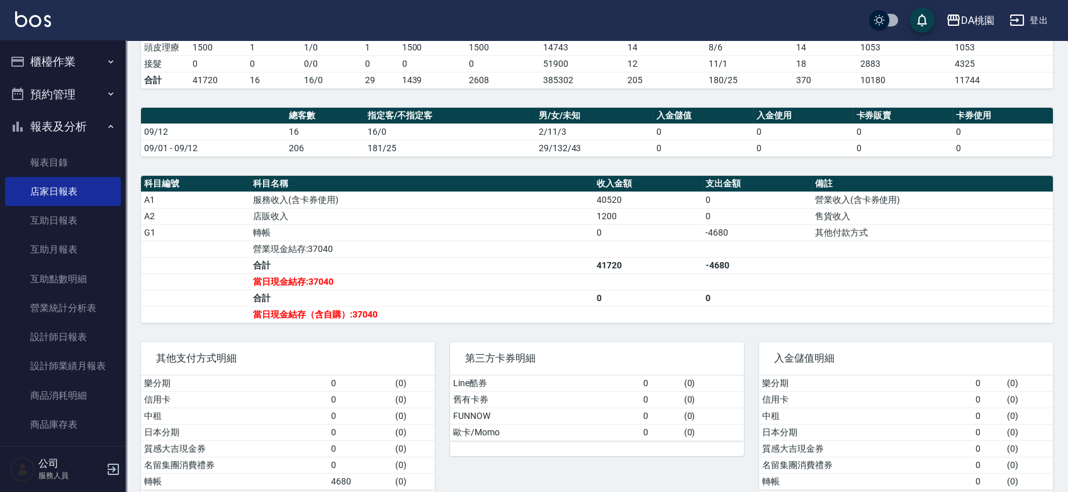
scroll to position [305, 0]
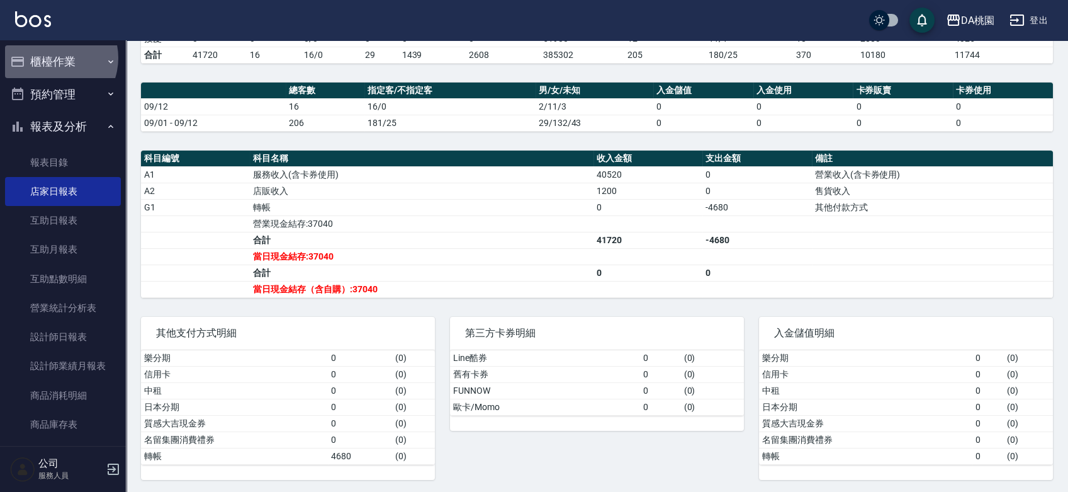
click at [52, 58] on button "櫃檯作業" at bounding box center [63, 61] width 116 height 33
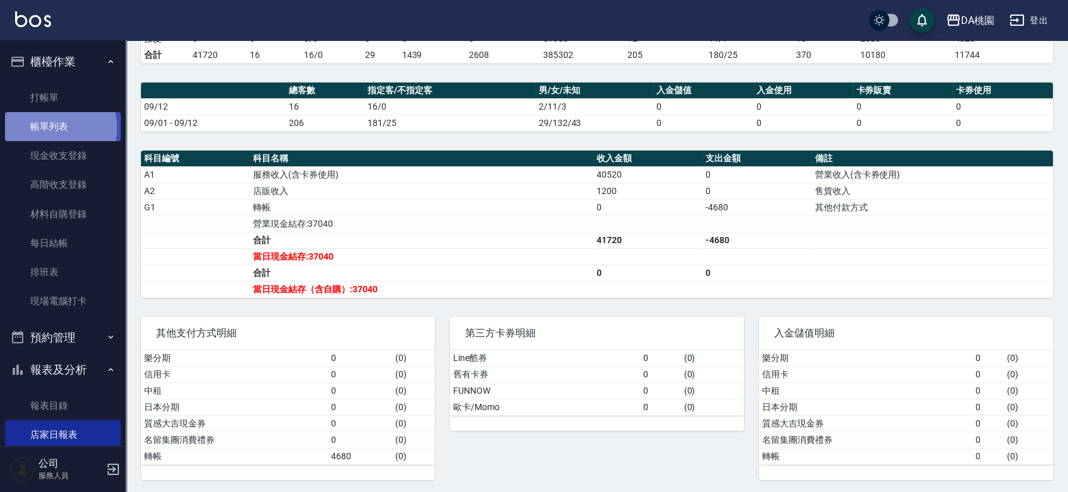
click at [41, 127] on link "帳單列表" at bounding box center [63, 126] width 116 height 29
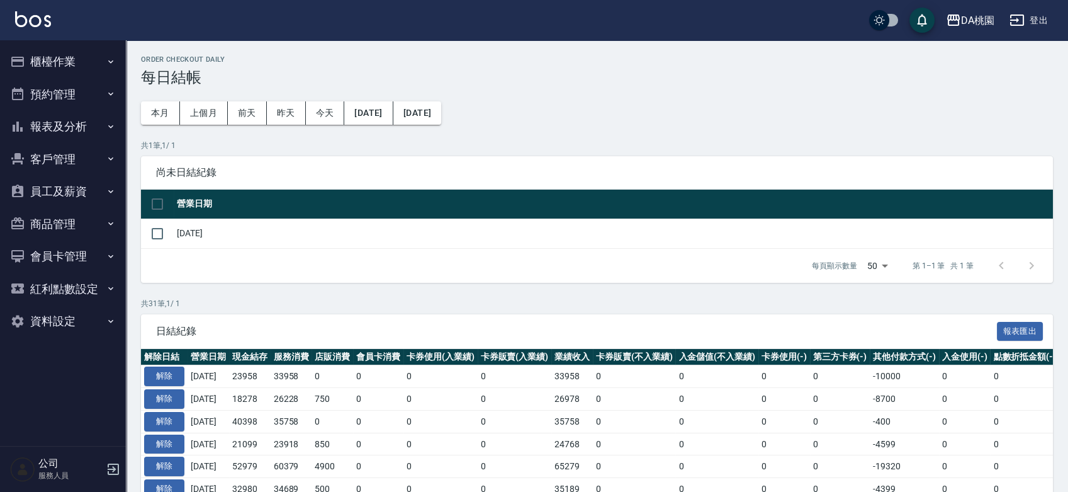
click at [65, 48] on button "櫃檯作業" at bounding box center [63, 61] width 116 height 33
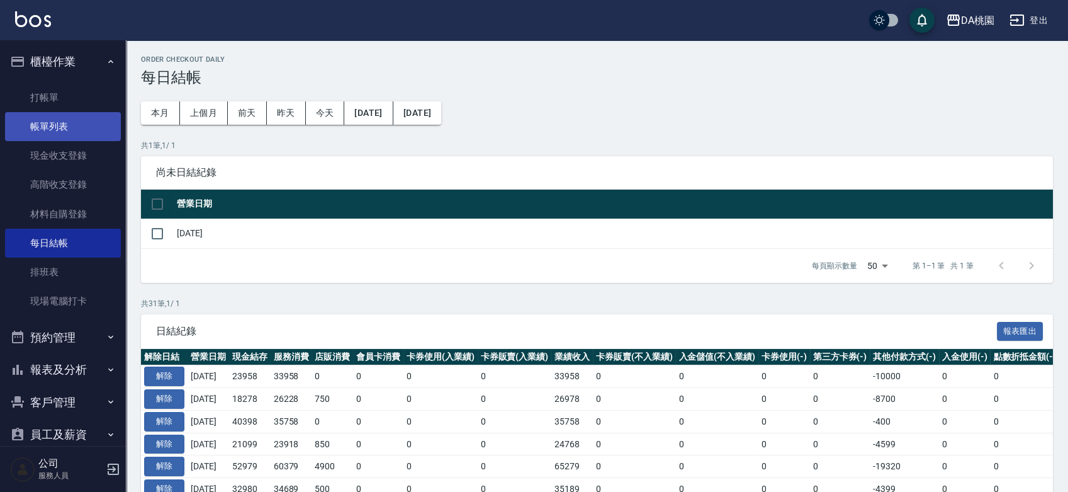
click at [55, 120] on link "帳單列表" at bounding box center [63, 126] width 116 height 29
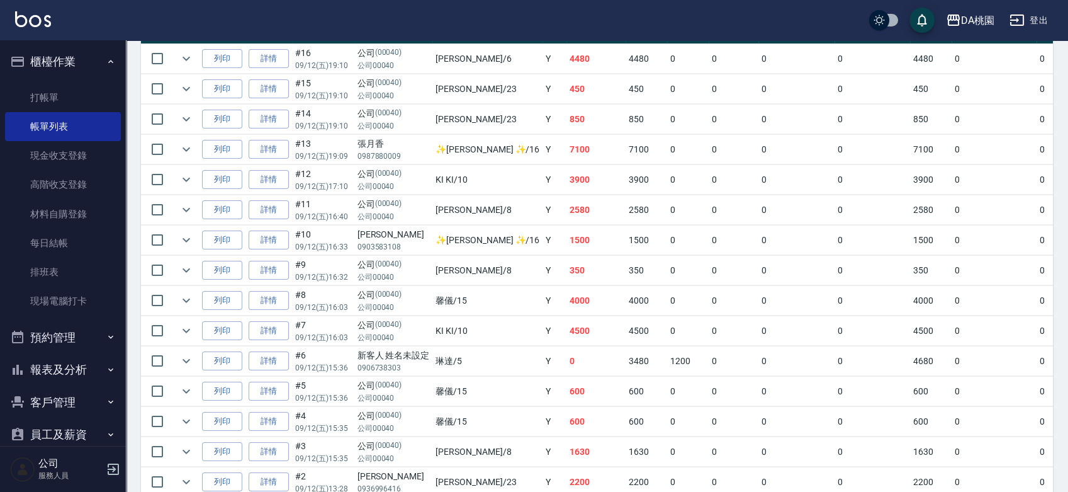
scroll to position [349, 0]
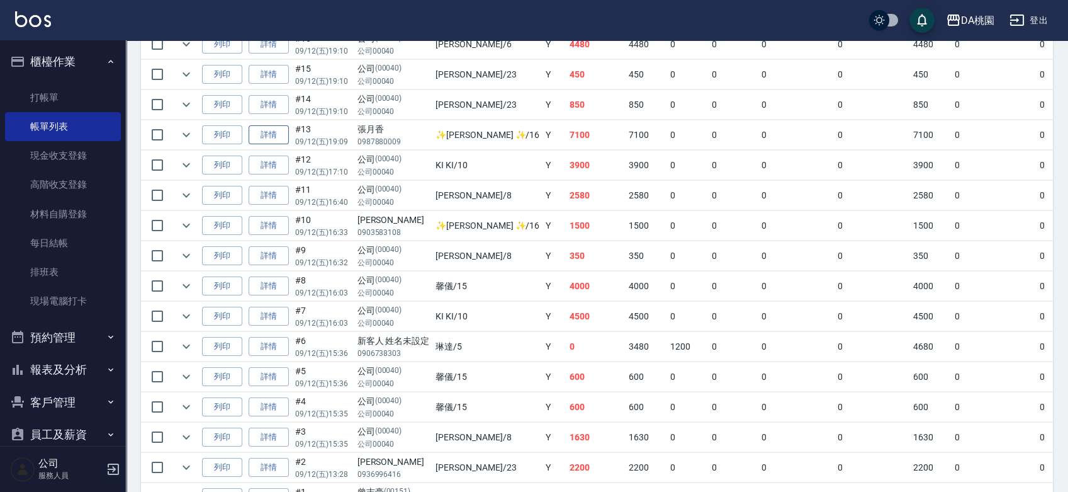
click at [275, 127] on link "詳情" at bounding box center [269, 135] width 40 height 20
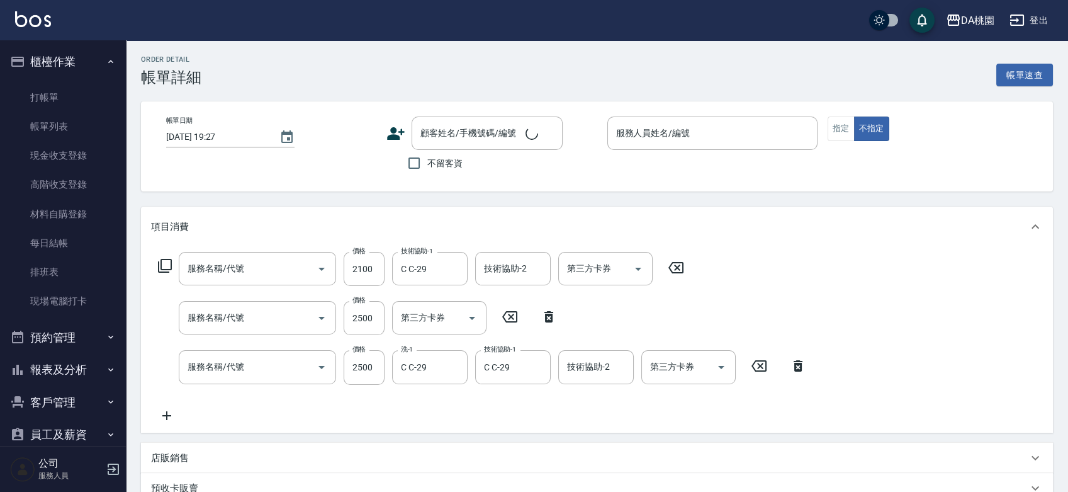
type input "鱗脂質護髮(互助)(609)"
type input "離子燙-互助(201)"
type input "染髮(互助)(401)"
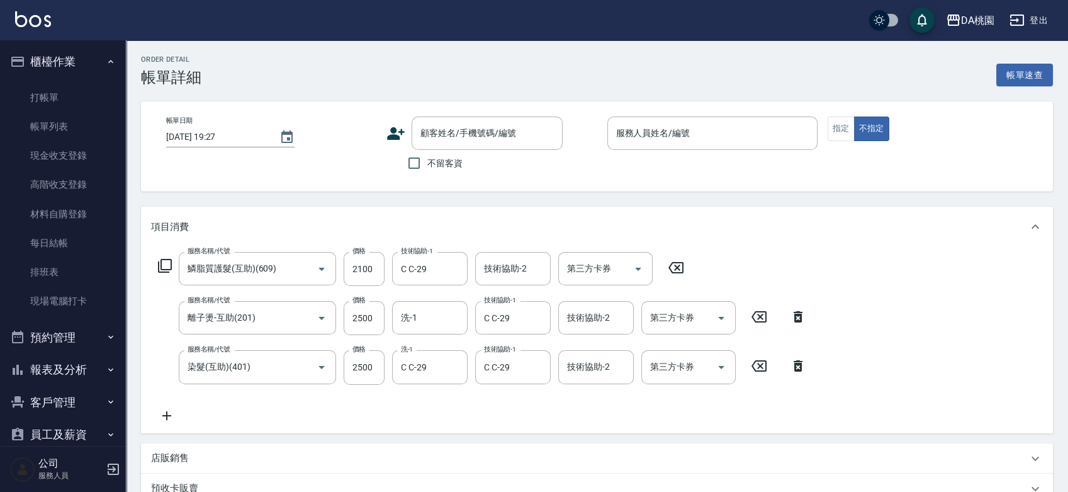
type input "2025/09/12 19:09"
type input "✨GARY蓋瑞 ✨-16"
type input "710"
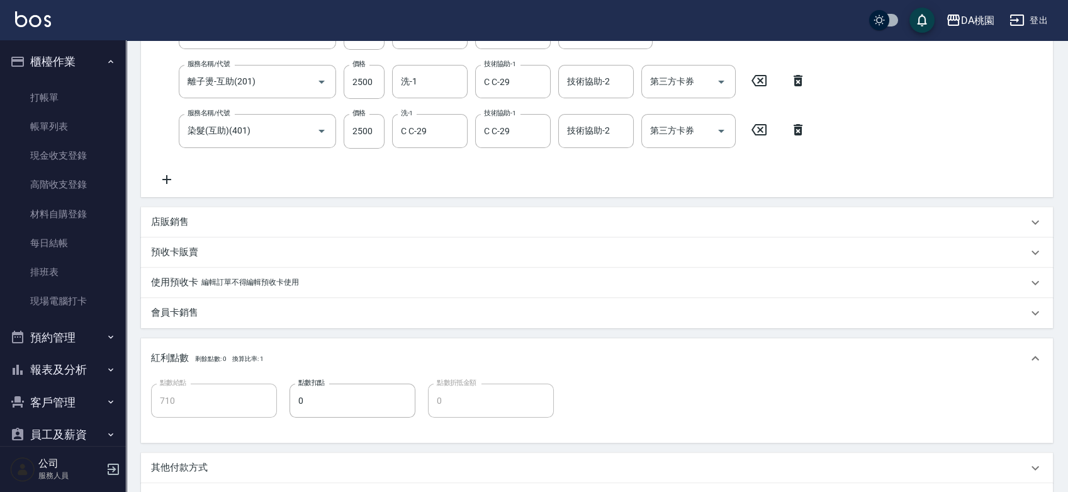
type input "張月香/0987880009/null"
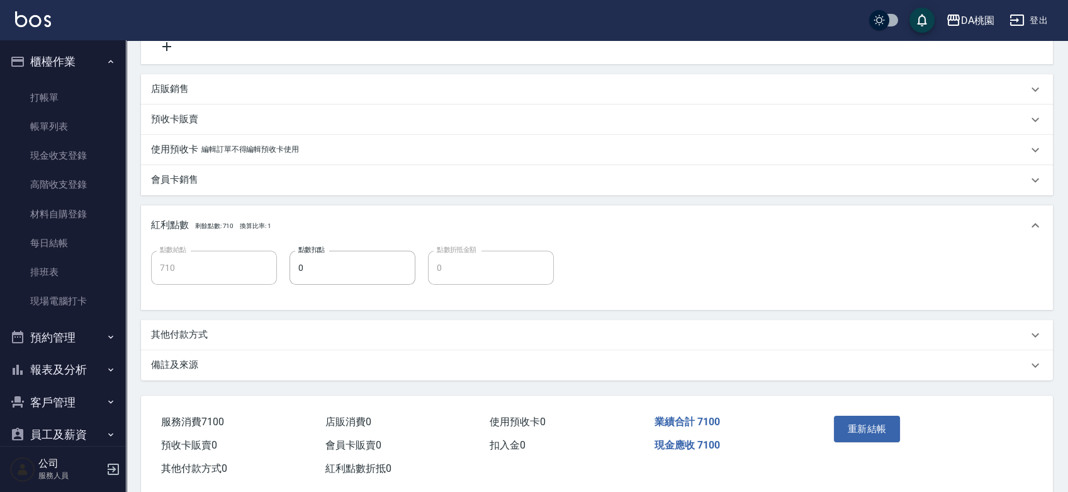
scroll to position [376, 0]
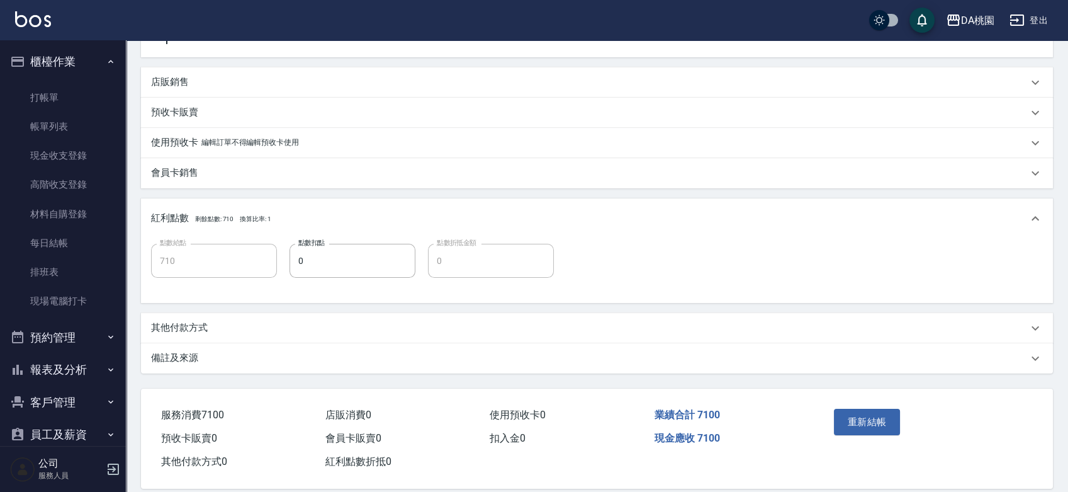
click at [269, 330] on div "其他付款方式" at bounding box center [589, 327] width 877 height 13
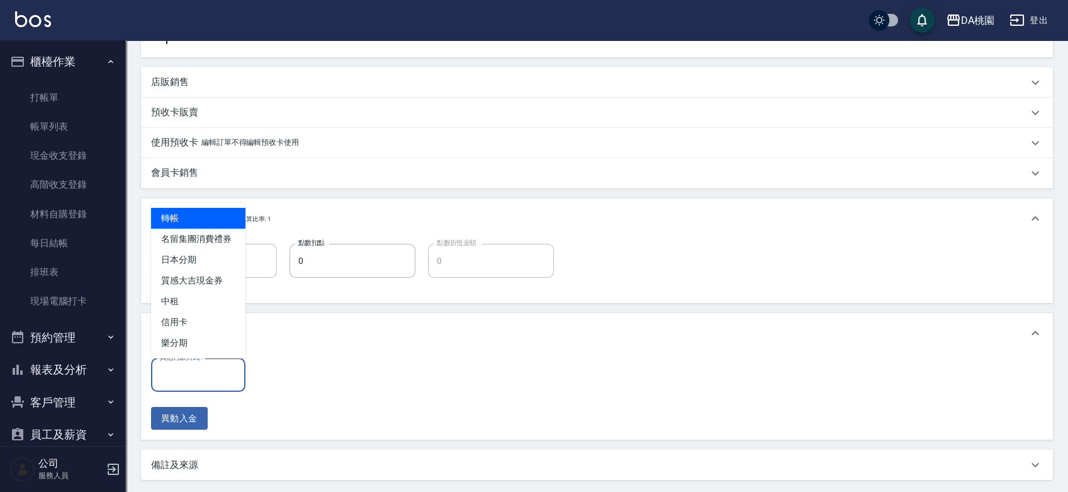
click at [206, 368] on div "其他付款方式 其他付款方式" at bounding box center [198, 374] width 94 height 33
click at [211, 218] on span "轉帳" at bounding box center [198, 218] width 94 height 21
type input "轉帳"
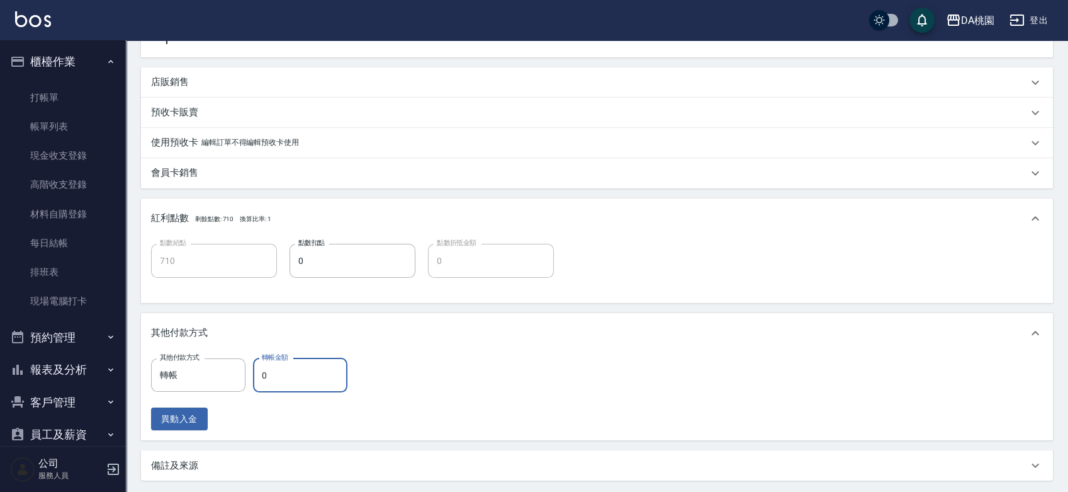
click at [259, 374] on input "0" at bounding box center [300, 375] width 94 height 34
type input "2"
type input "700"
type input "210"
type input "680"
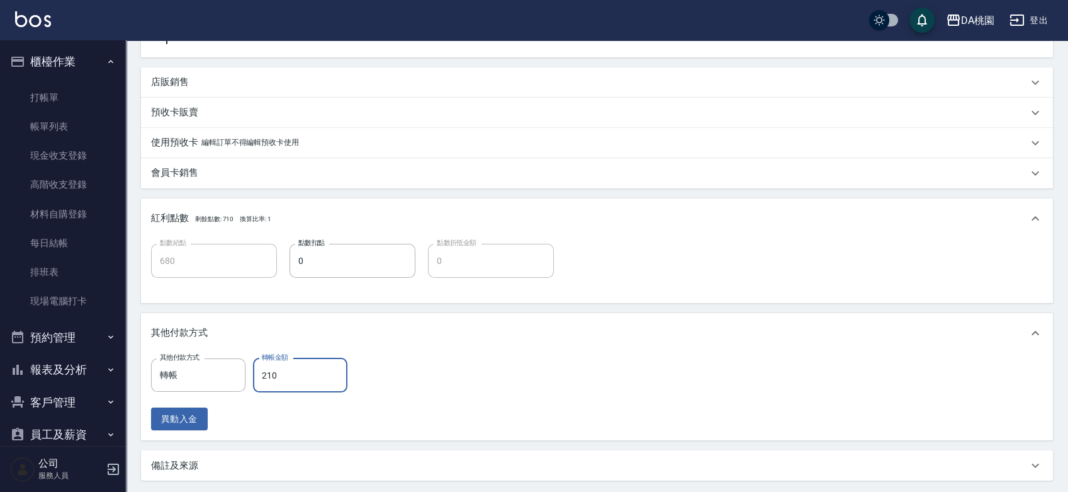
type input "2100"
type input "500"
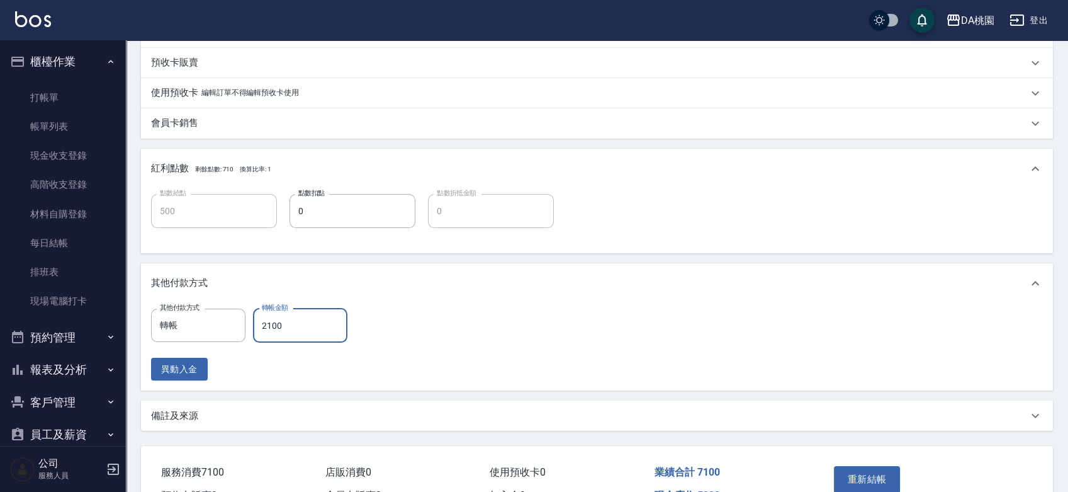
scroll to position [499, 0]
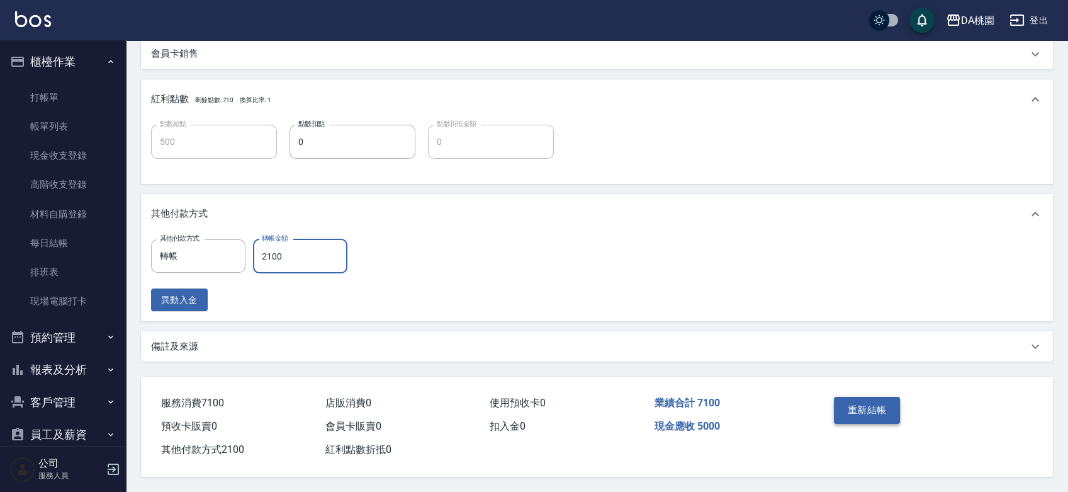
type input "2100"
click at [851, 402] on button "重新結帳" at bounding box center [867, 410] width 67 height 26
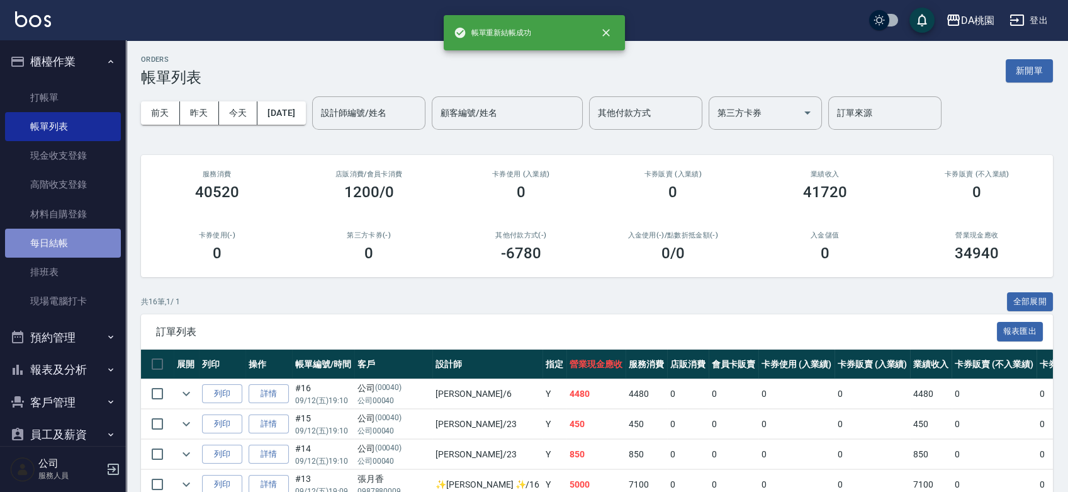
click at [65, 249] on link "每日結帳" at bounding box center [63, 243] width 116 height 29
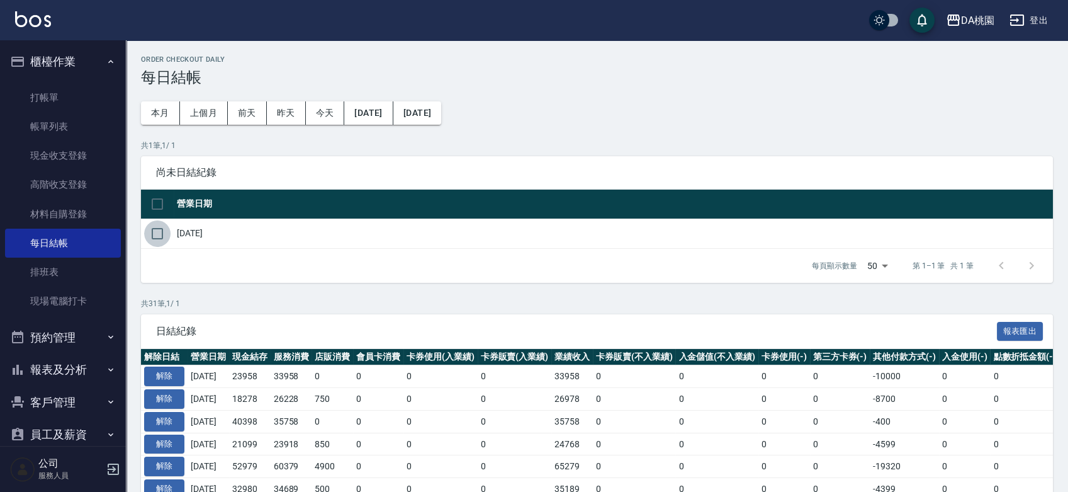
click at [157, 234] on input "checkbox" at bounding box center [157, 233] width 26 height 26
checkbox input "true"
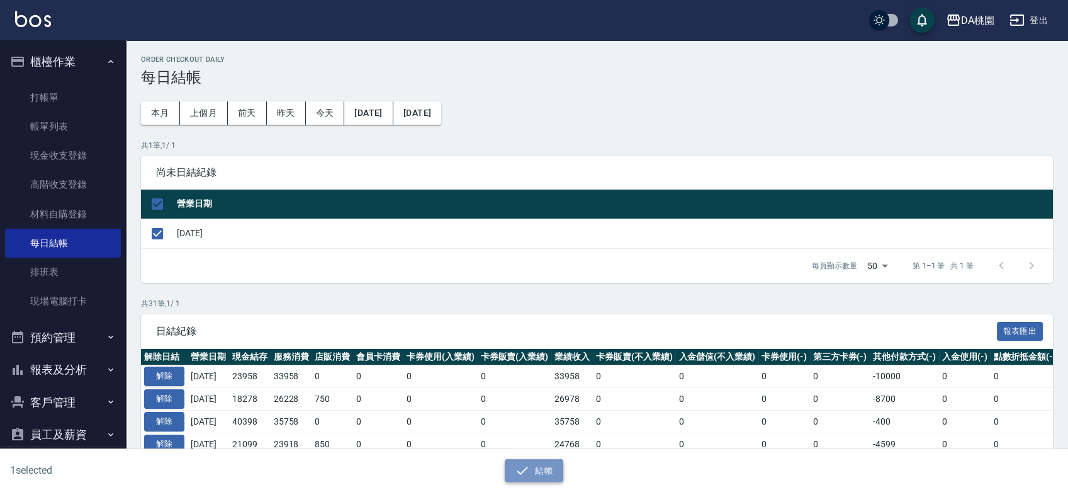
click at [543, 467] on button "結帳" at bounding box center [534, 470] width 59 height 23
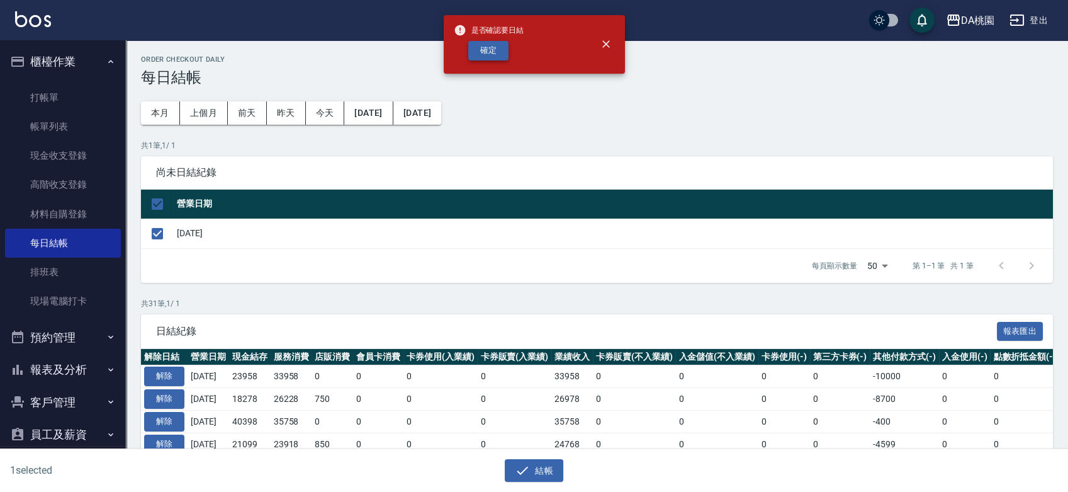
click at [491, 51] on button "確定" at bounding box center [488, 51] width 40 height 20
checkbox input "false"
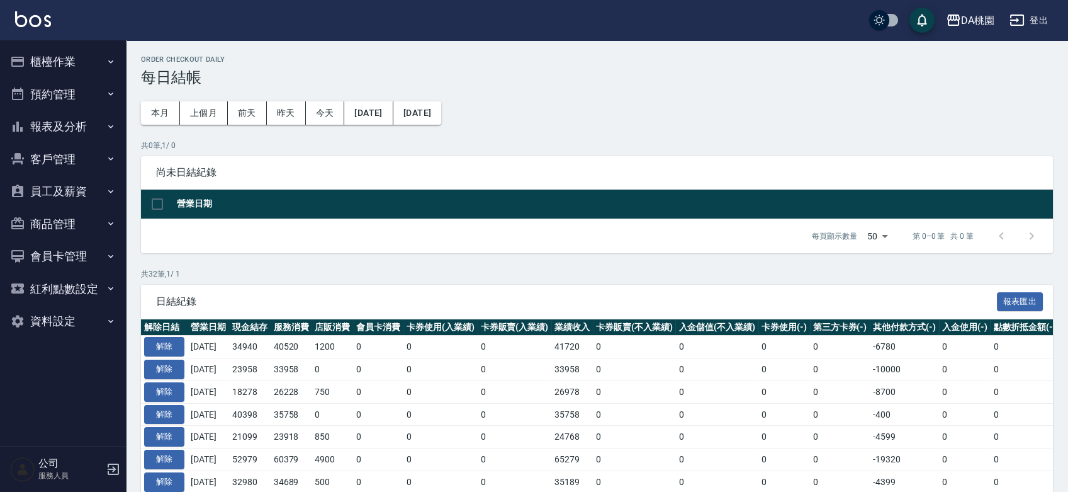
click at [63, 125] on button "報表及分析" at bounding box center [63, 126] width 116 height 33
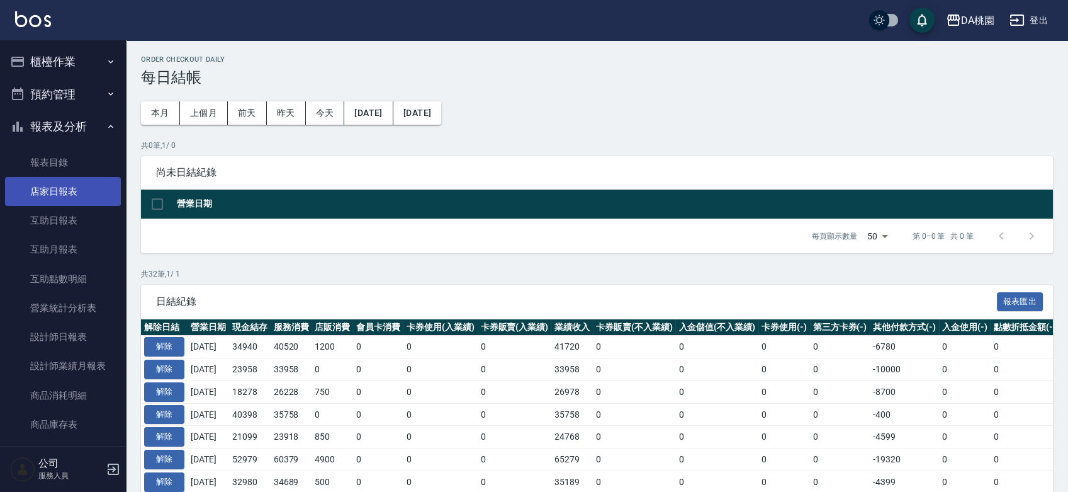
click at [50, 191] on link "店家日報表" at bounding box center [63, 191] width 116 height 29
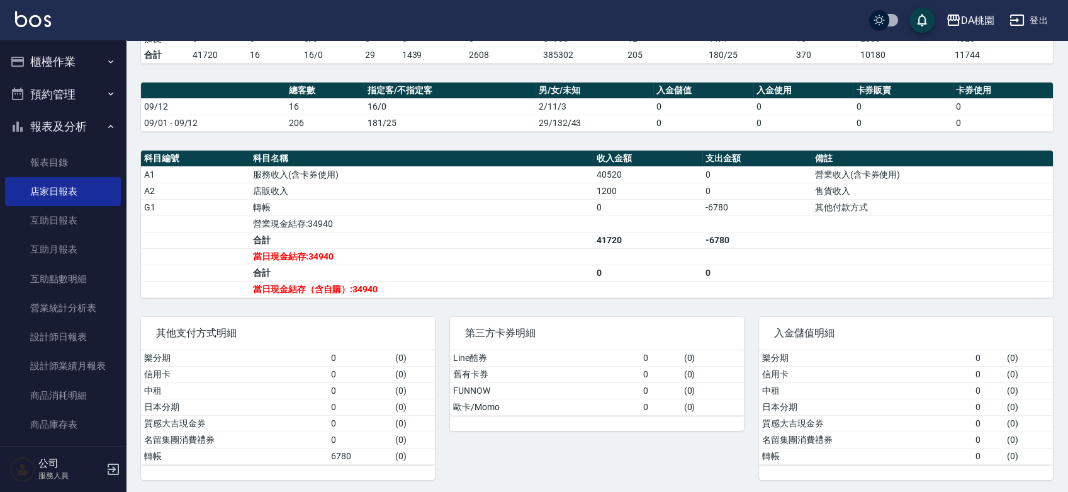
scroll to position [165, 0]
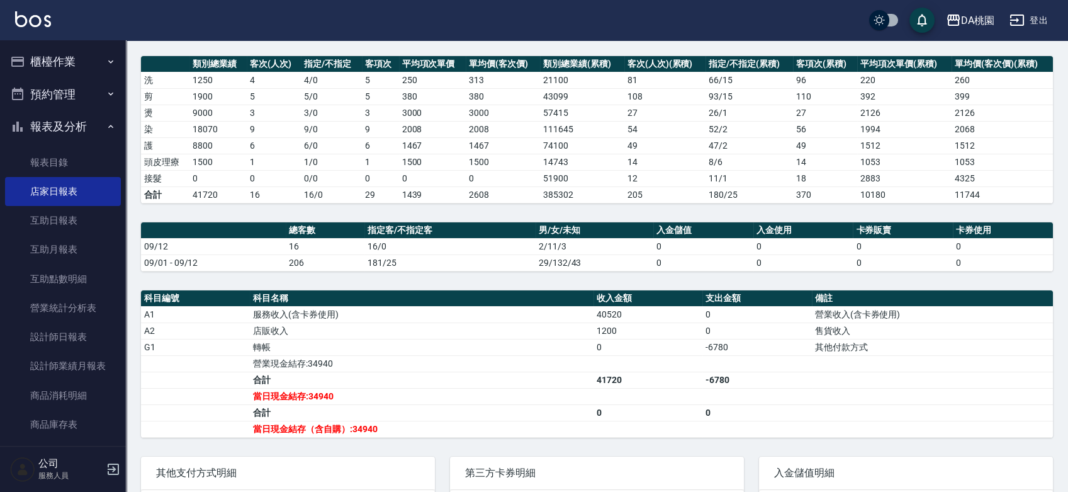
click at [80, 49] on button "櫃檯作業" at bounding box center [63, 61] width 116 height 33
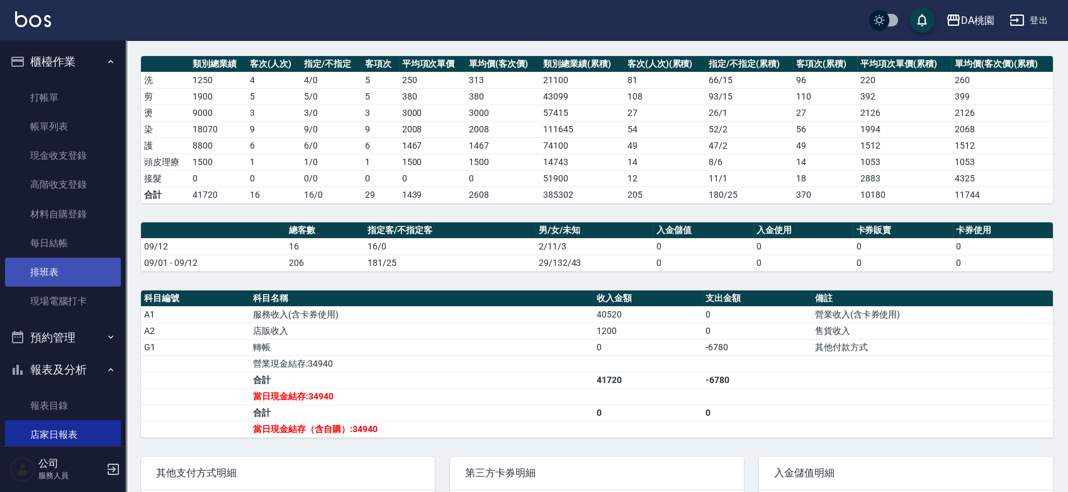
click at [68, 271] on link "排班表" at bounding box center [63, 271] width 116 height 29
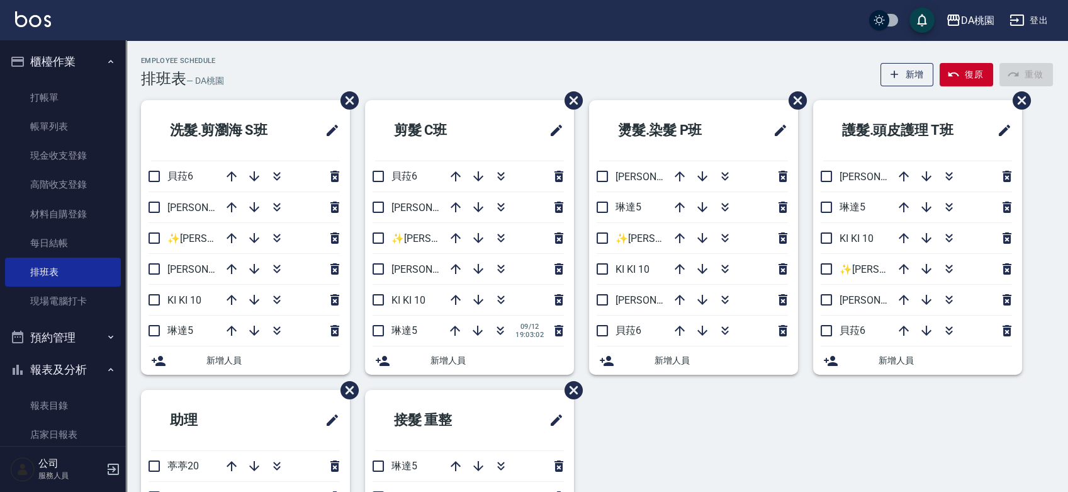
click at [499, 65] on div "Employee Schedule 排班表 — DA桃園 新增 復原 重做" at bounding box center [597, 72] width 912 height 31
click at [694, 64] on div "Employee Schedule 排班表 — DA桃園 新增 復原 重做" at bounding box center [597, 72] width 912 height 31
